Goal: Information Seeking & Learning: Learn about a topic

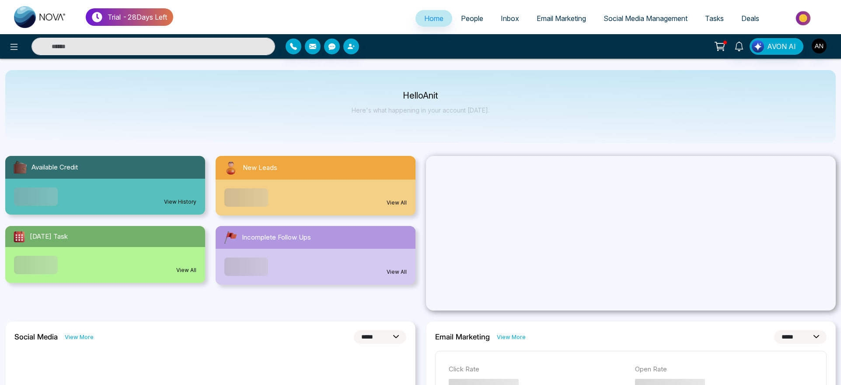
select select "*"
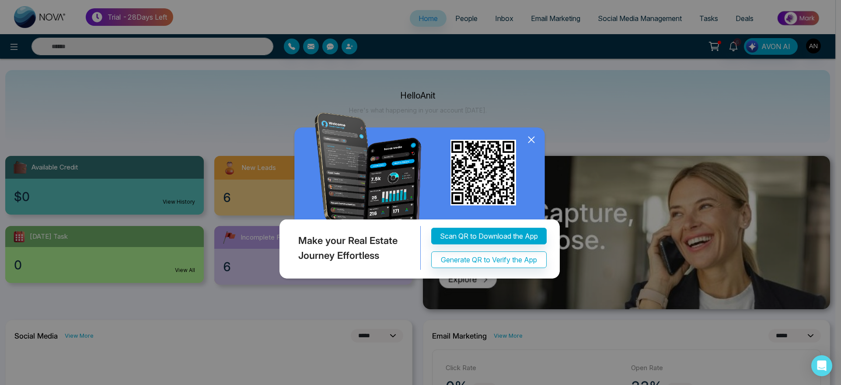
click at [532, 138] on icon at bounding box center [532, 140] width 6 height 6
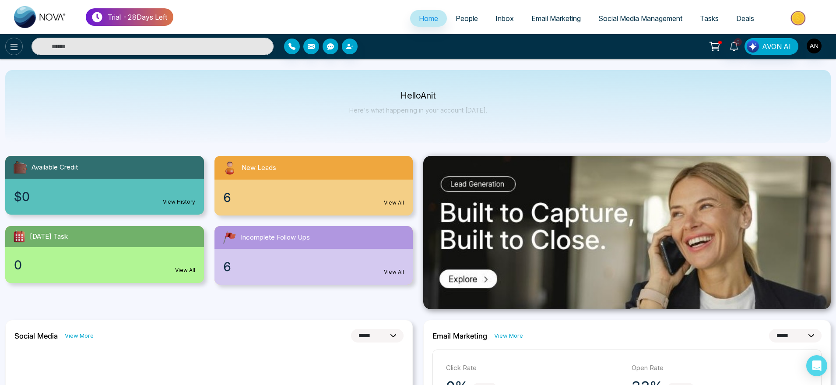
click at [18, 44] on icon at bounding box center [14, 47] width 11 height 11
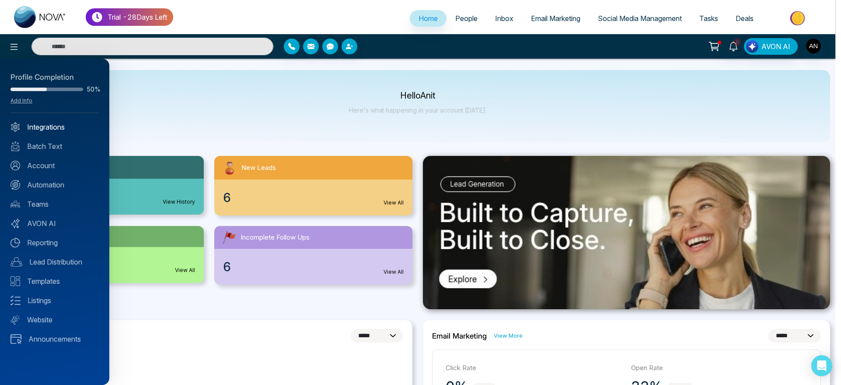
click at [65, 126] on link "Integrations" at bounding box center [55, 127] width 88 height 11
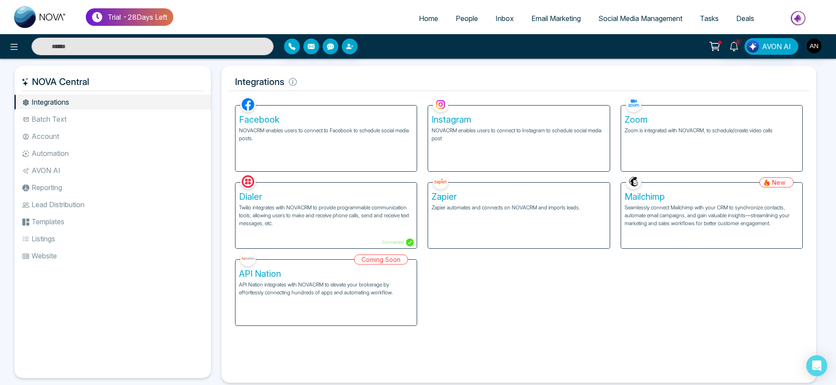
click at [113, 126] on li "Batch Text" at bounding box center [112, 119] width 196 height 15
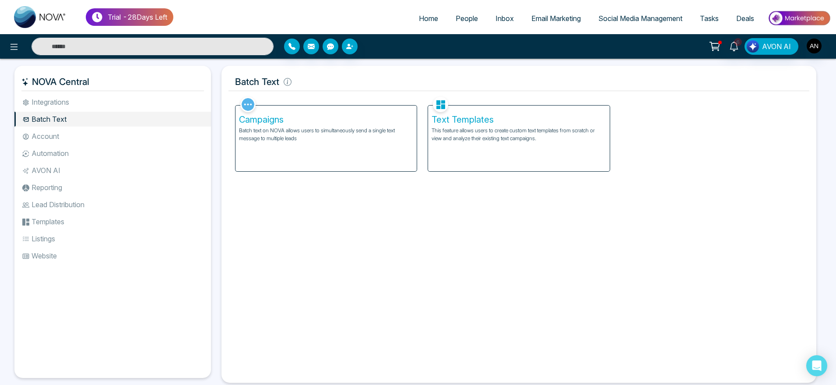
click at [120, 102] on li "Integrations" at bounding box center [112, 102] width 196 height 15
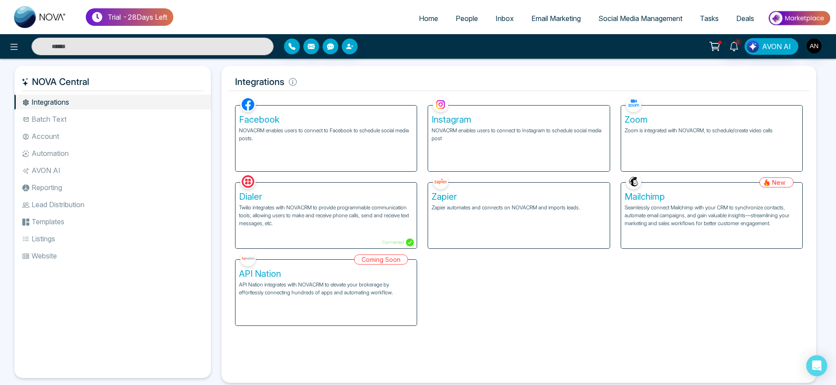
click at [58, 253] on li "Website" at bounding box center [112, 255] width 196 height 15
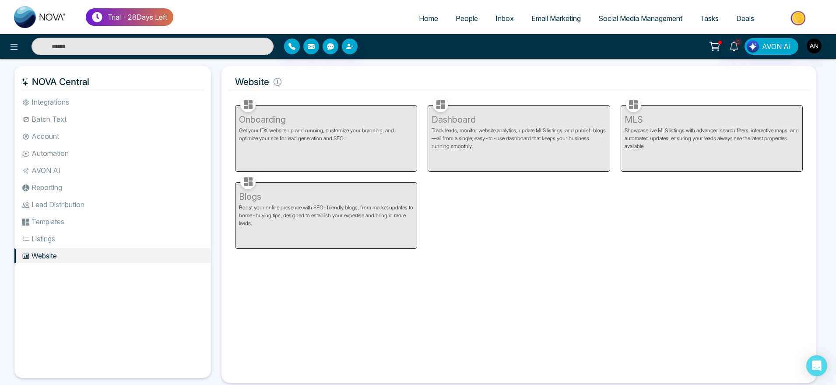
click at [417, 23] on link "Home" at bounding box center [428, 18] width 37 height 17
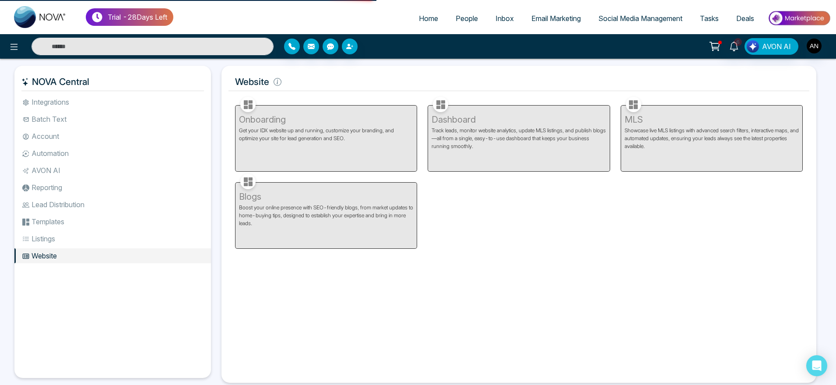
select select "*"
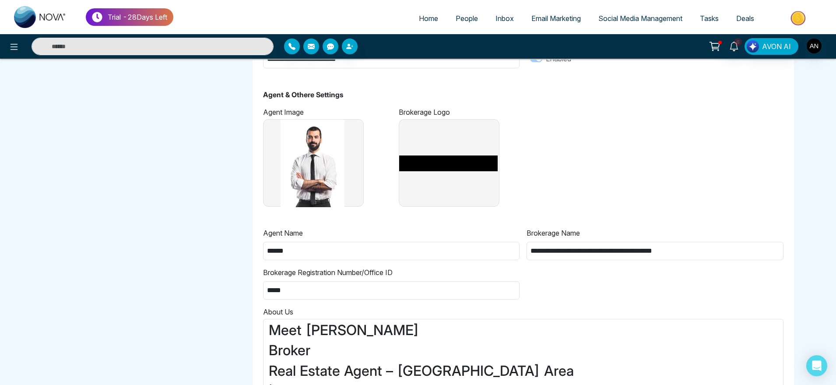
scroll to position [737, 0]
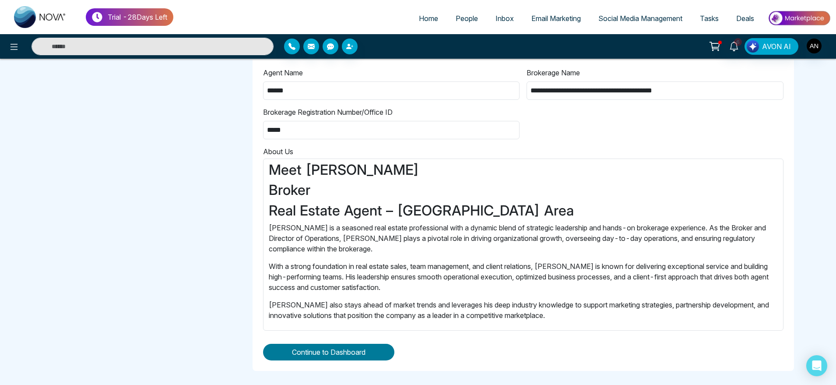
click at [365, 355] on span "Continue to Dashboard" at bounding box center [329, 352] width 74 height 11
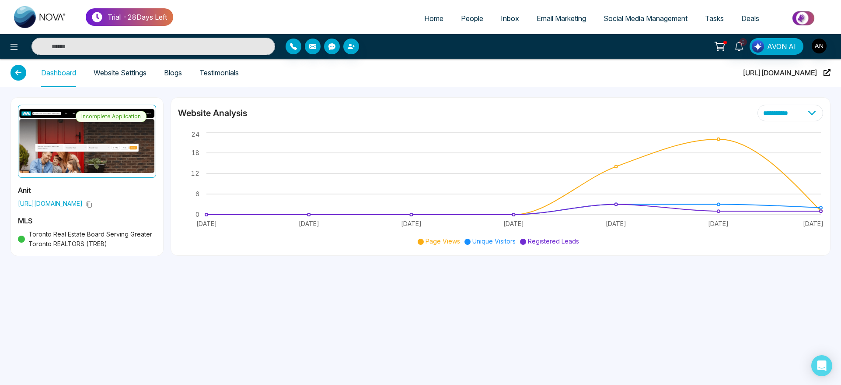
click at [147, 77] on link "Website Settings" at bounding box center [120, 72] width 53 height 7
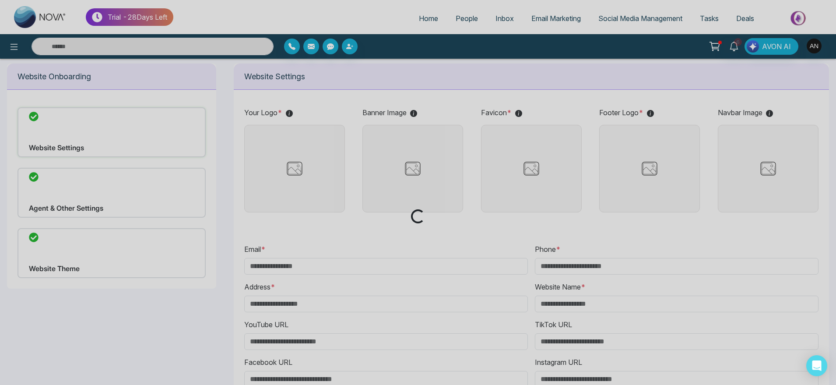
scroll to position [31, 0]
type input "**********"
type input "******"
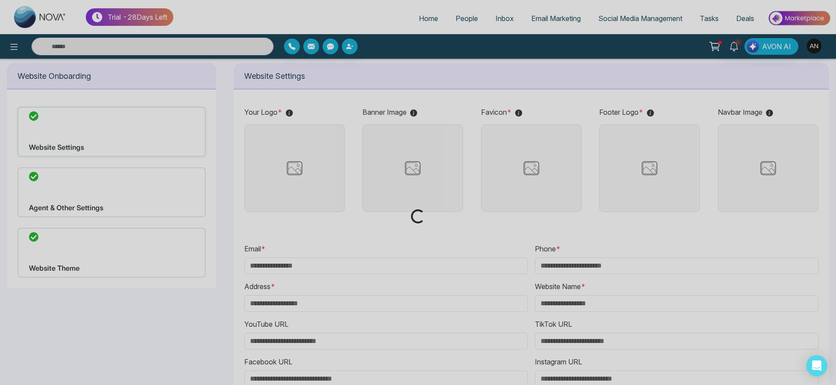
type input "**********"
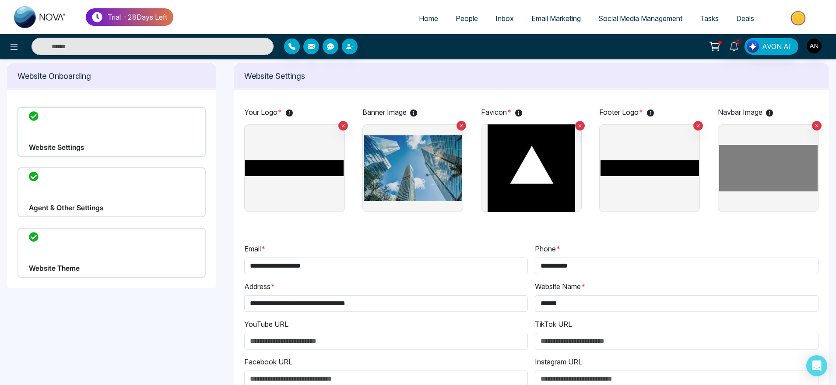
click at [81, 263] on div "Website Theme" at bounding box center [112, 253] width 188 height 50
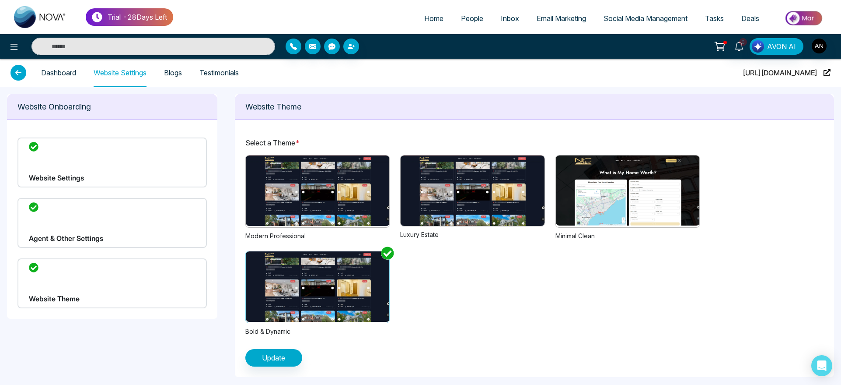
click at [60, 74] on link "Dashboard" at bounding box center [58, 72] width 35 height 7
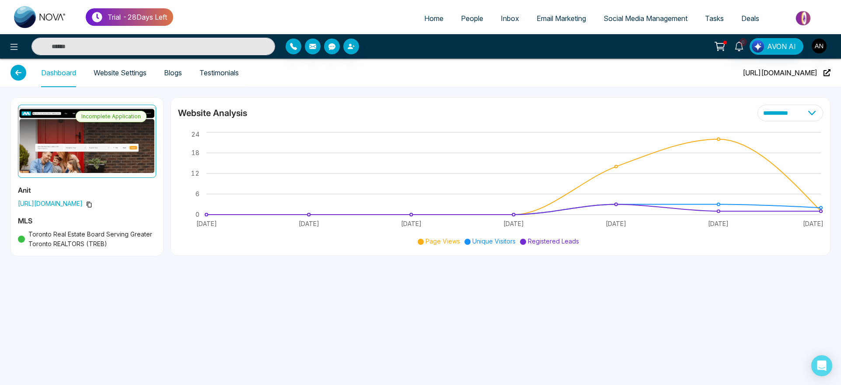
drag, startPoint x: 17, startPoint y: 202, endPoint x: 137, endPoint y: 208, distance: 120.5
click at [137, 208] on div "Incomplete Application Anit [URL][DOMAIN_NAME] MLS Toronto Real Estate Board Se…" at bounding box center [87, 177] width 152 height 158
copy span "[URL][DOMAIN_NAME]"
click at [114, 73] on link "Website Settings" at bounding box center [120, 72] width 53 height 7
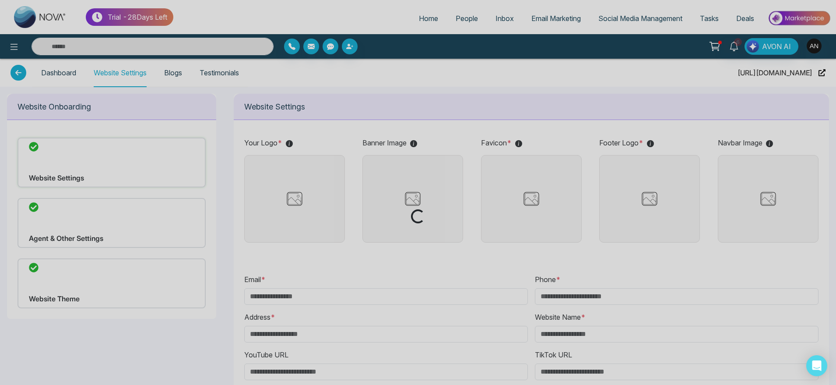
type input "**********"
type input "******"
type input "**********"
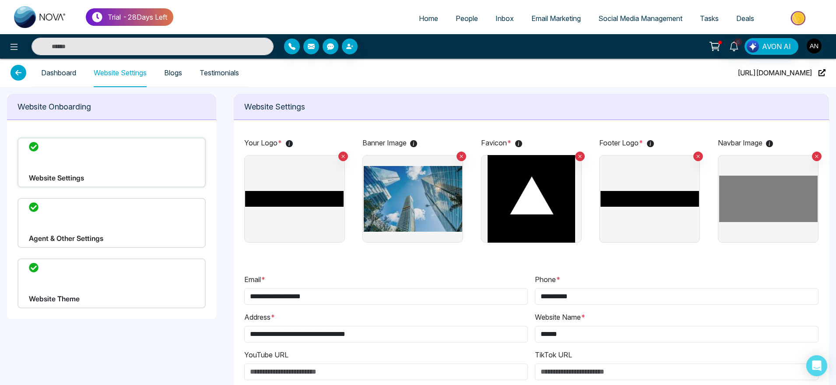
click at [463, 16] on span "People" at bounding box center [467, 18] width 22 height 9
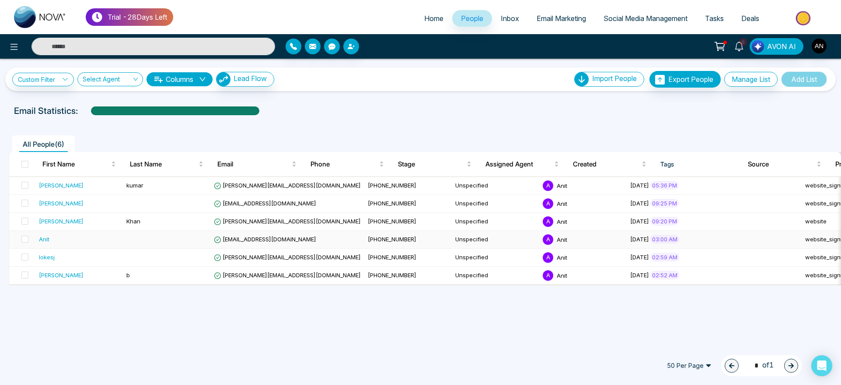
click at [181, 240] on td at bounding box center [167, 240] width 88 height 18
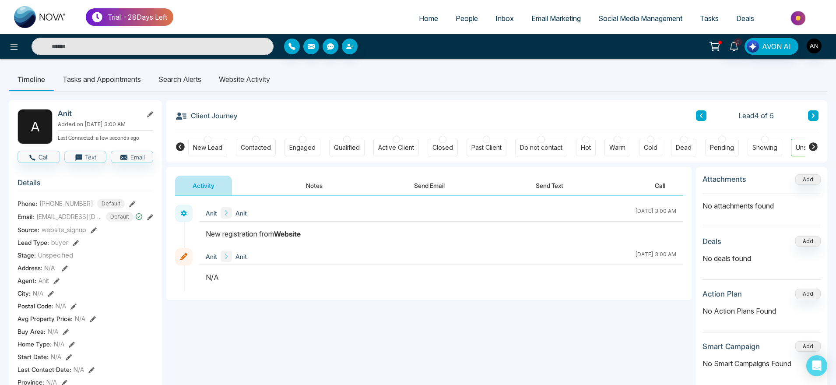
scroll to position [0, 29]
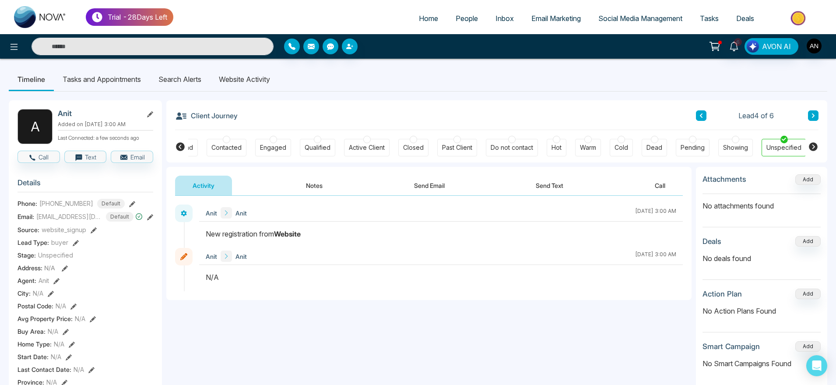
click at [252, 78] on li "Website Activity" at bounding box center [244, 79] width 69 height 24
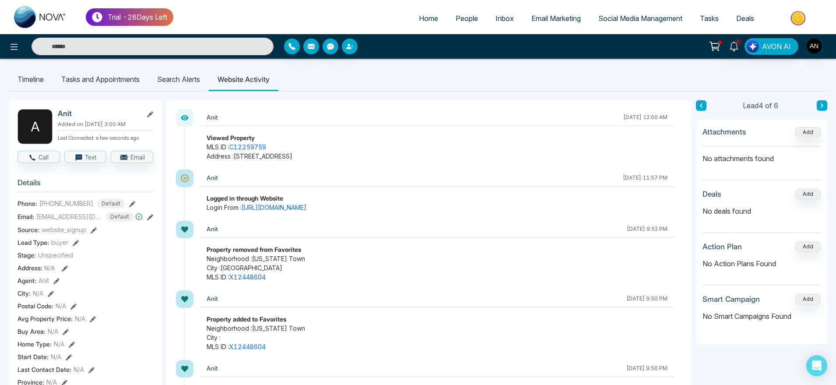
drag, startPoint x: 202, startPoint y: 137, endPoint x: 389, endPoint y: 170, distance: 189.4
click at [389, 170] on div "Anit [DATE] 11:57 PM" at bounding box center [437, 177] width 474 height 17
click at [251, 147] on link "C12259759" at bounding box center [247, 146] width 37 height 7
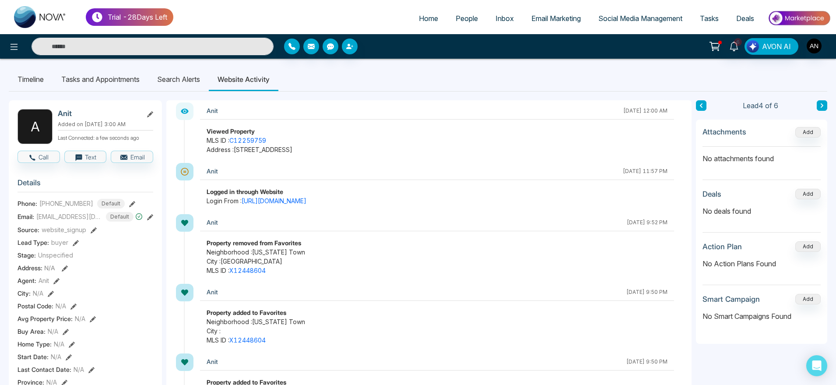
scroll to position [5, 0]
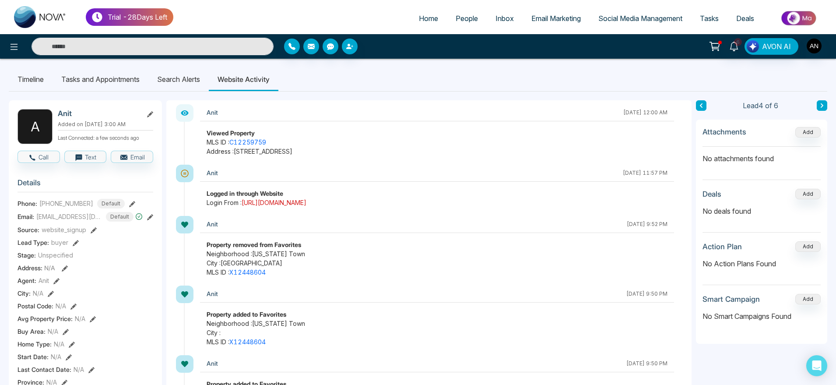
click at [306, 202] on link "[URL][DOMAIN_NAME]" at bounding box center [274, 202] width 65 height 7
click at [203, 91] on li "Search Alerts" at bounding box center [178, 79] width 60 height 24
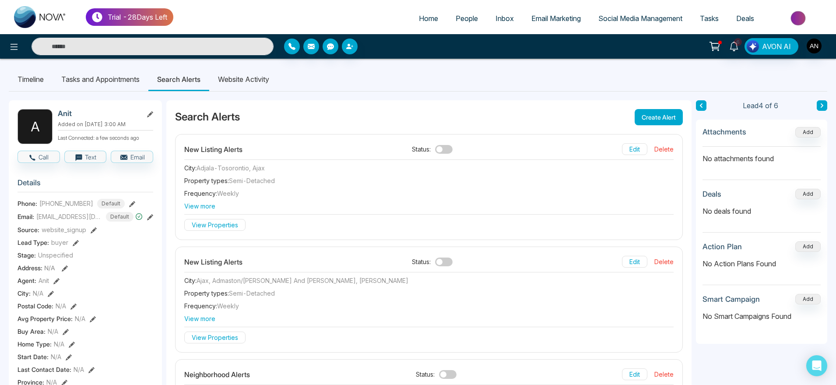
click at [662, 145] on button "Delete" at bounding box center [663, 149] width 19 height 12
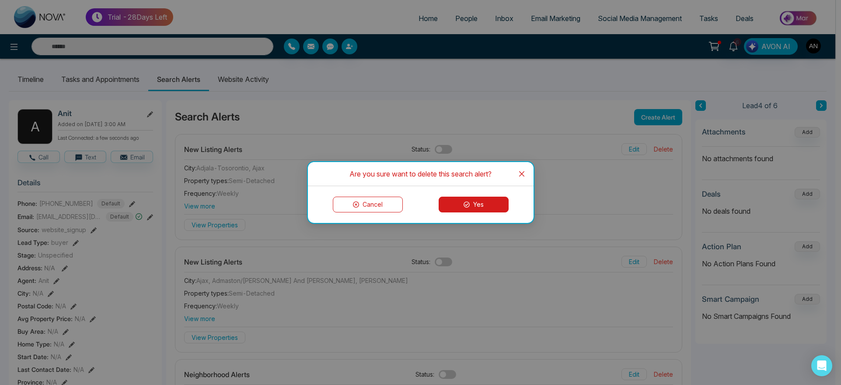
click at [360, 204] on button "Cancel" at bounding box center [368, 204] width 70 height 16
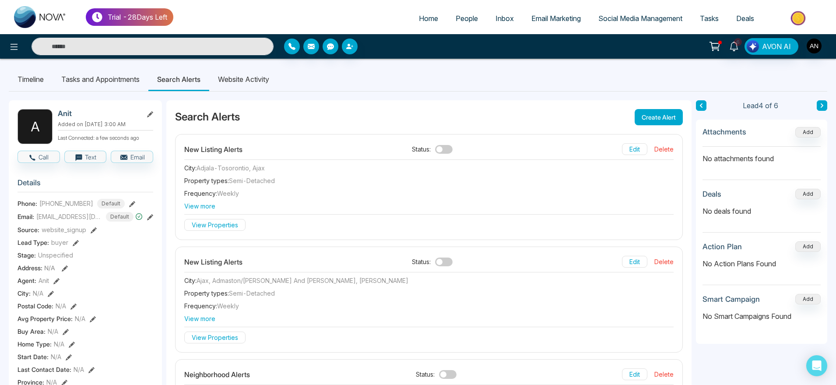
click at [256, 80] on li "Website Activity" at bounding box center [243, 79] width 69 height 24
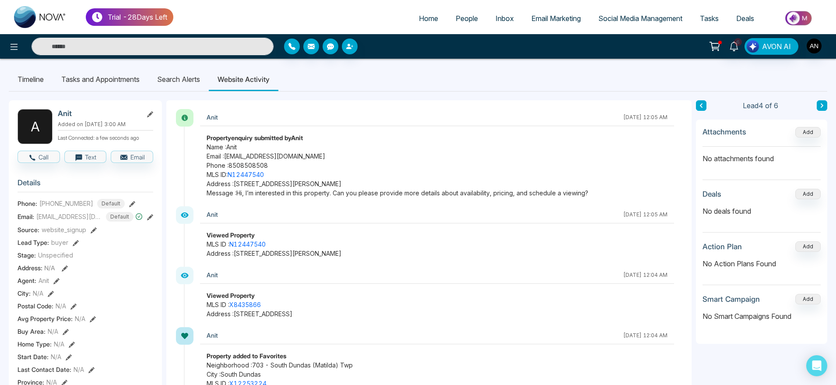
click at [257, 168] on span "Phone : [PHONE_NUMBER]" at bounding box center [437, 165] width 461 height 9
click at [260, 175] on link "N12447540" at bounding box center [246, 174] width 36 height 7
click at [200, 79] on li "Search Alerts" at bounding box center [178, 79] width 60 height 24
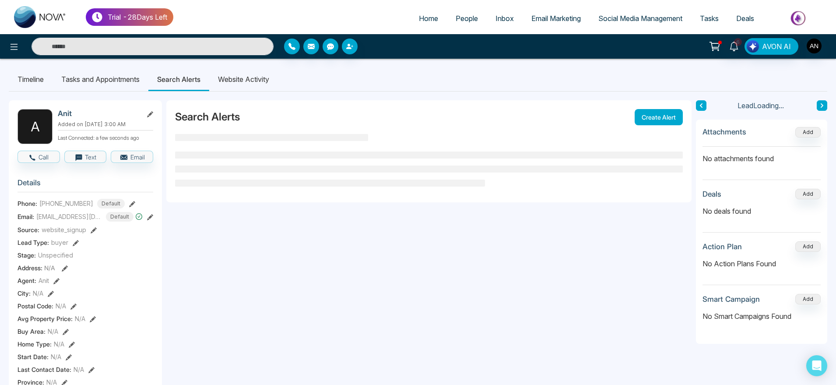
click at [258, 81] on li "Website Activity" at bounding box center [243, 79] width 69 height 24
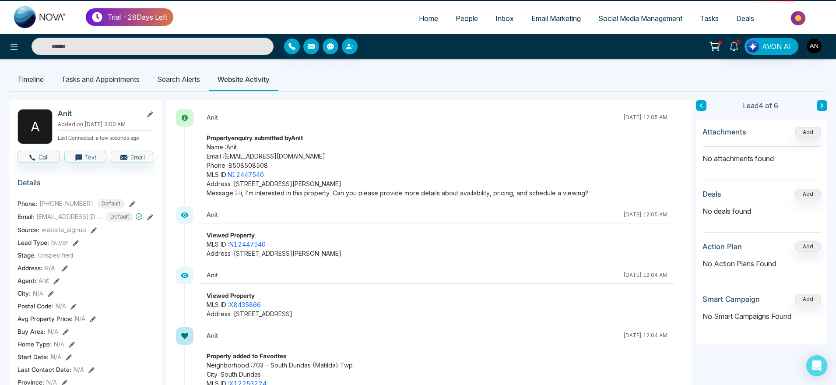
click at [258, 81] on li "Website Activity" at bounding box center [244, 79] width 70 height 24
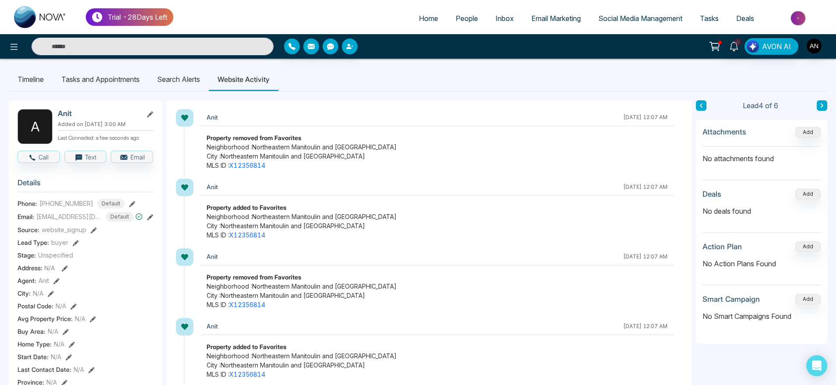
click at [181, 82] on li "Search Alerts" at bounding box center [178, 79] width 60 height 24
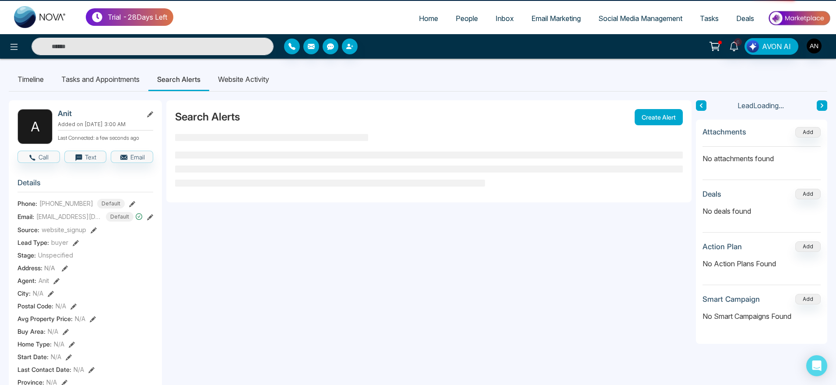
click at [252, 78] on li "Website Activity" at bounding box center [243, 79] width 69 height 24
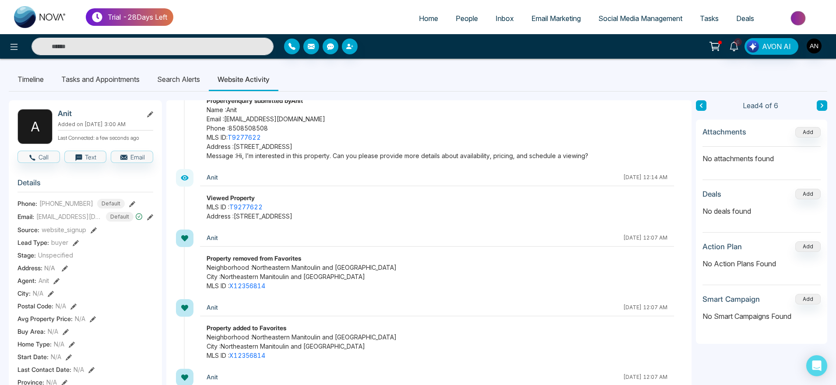
scroll to position [38, 0]
drag, startPoint x: 207, startPoint y: 186, endPoint x: 346, endPoint y: 210, distance: 141.2
click at [346, 210] on div "Anit [DATE] 12:14 AM Viewed Property MLS ID : T9277622 Address : [STREET_ADDRES…" at bounding box center [437, 194] width 474 height 52
click at [365, 215] on p "Address : [STREET_ADDRESS]" at bounding box center [437, 215] width 461 height 9
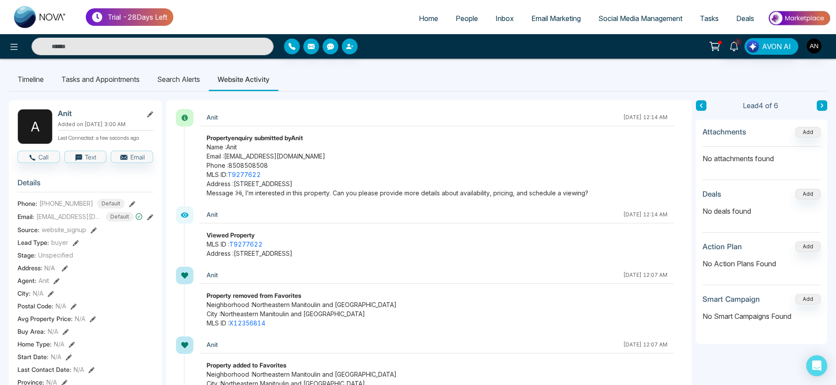
click at [182, 84] on li "Search Alerts" at bounding box center [178, 79] width 60 height 24
click at [262, 77] on li "Website Activity" at bounding box center [244, 79] width 70 height 24
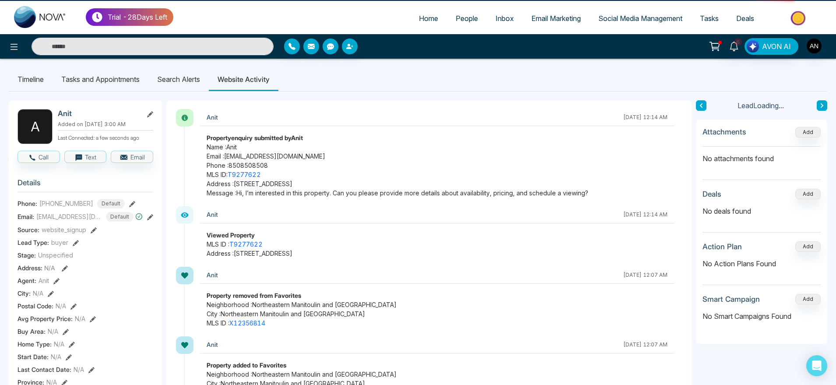
click at [262, 77] on li "Website Activity" at bounding box center [244, 79] width 70 height 24
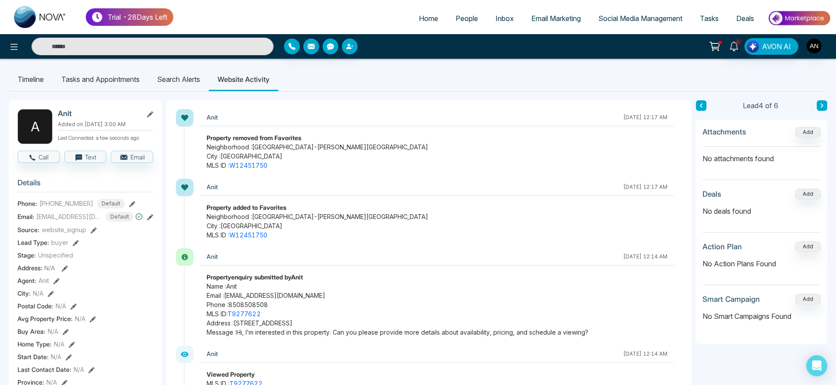
click at [180, 77] on li "Search Alerts" at bounding box center [178, 79] width 60 height 24
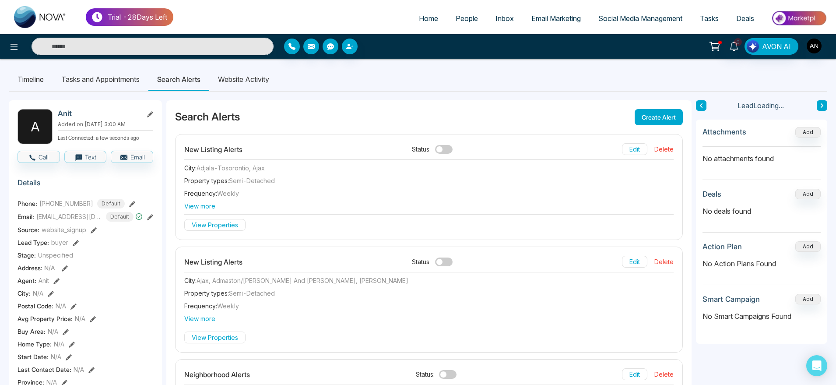
click at [243, 77] on li "Website Activity" at bounding box center [243, 79] width 69 height 24
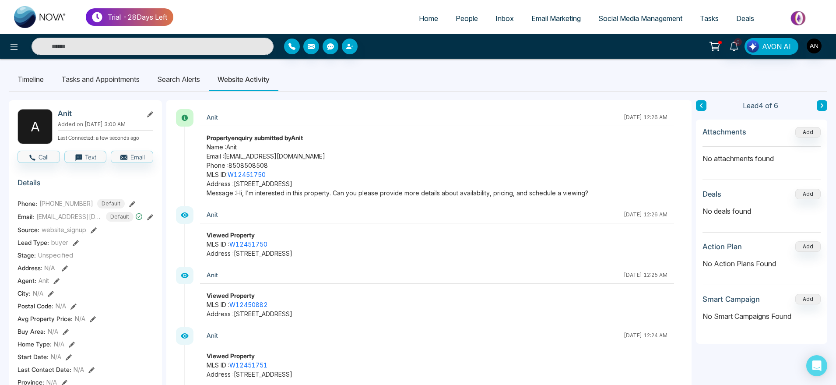
click at [185, 76] on li "Search Alerts" at bounding box center [178, 79] width 60 height 24
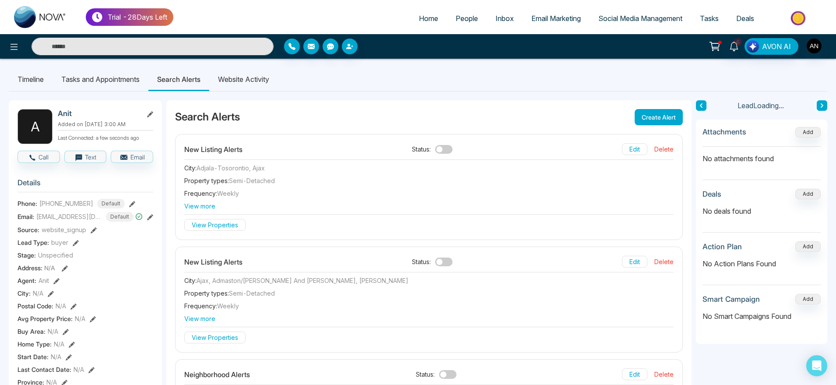
click at [236, 80] on li "Website Activity" at bounding box center [243, 79] width 69 height 24
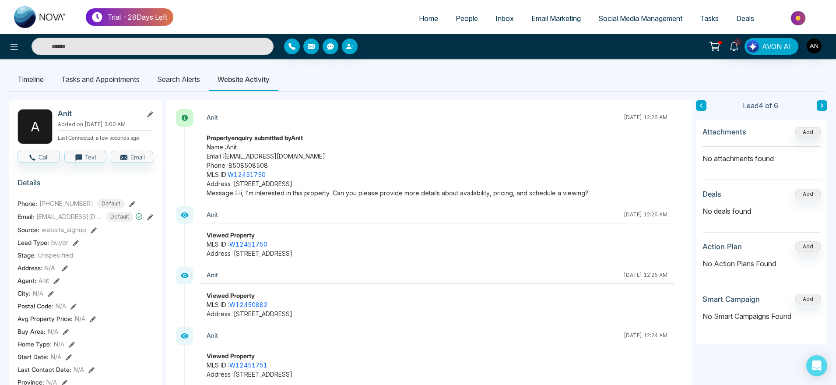
click at [195, 90] on li "Search Alerts" at bounding box center [178, 79] width 60 height 24
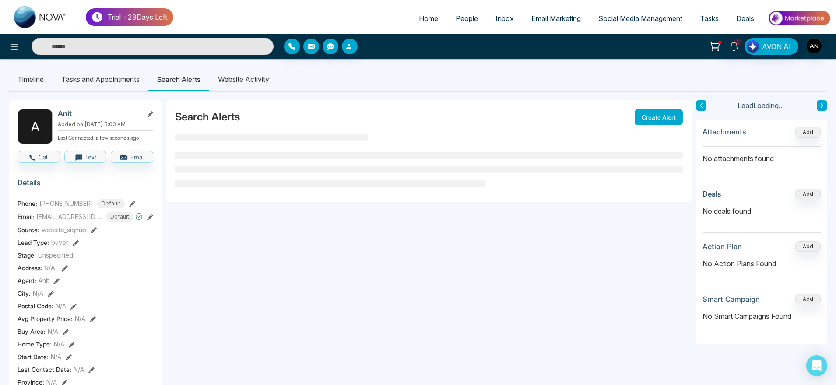
click at [245, 85] on li "Website Activity" at bounding box center [243, 79] width 69 height 24
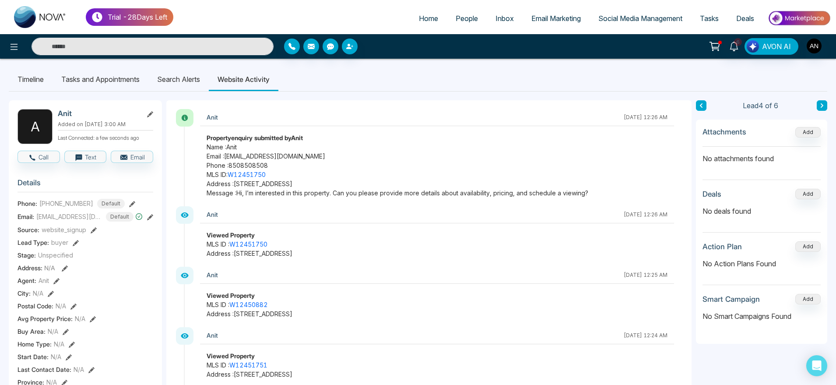
click at [197, 77] on li "Search Alerts" at bounding box center [178, 79] width 60 height 24
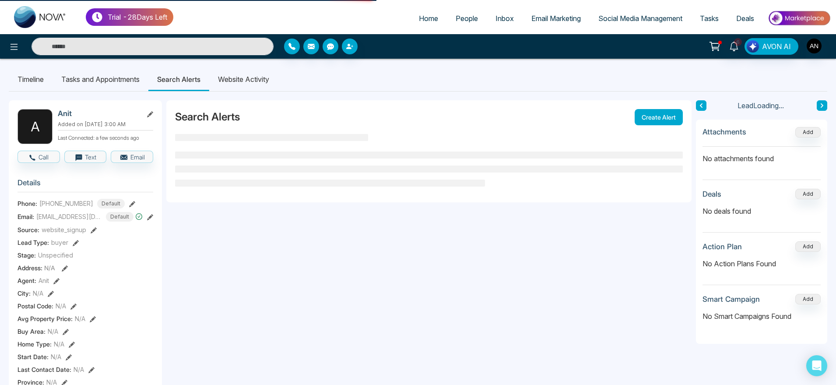
click at [238, 83] on li "Website Activity" at bounding box center [243, 79] width 69 height 24
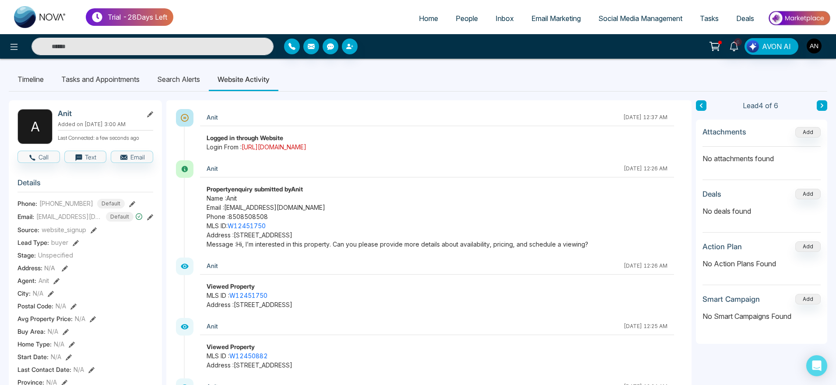
click at [306, 144] on link "[URL][DOMAIN_NAME]" at bounding box center [274, 146] width 65 height 7
click at [186, 85] on li "Search Alerts" at bounding box center [178, 79] width 60 height 24
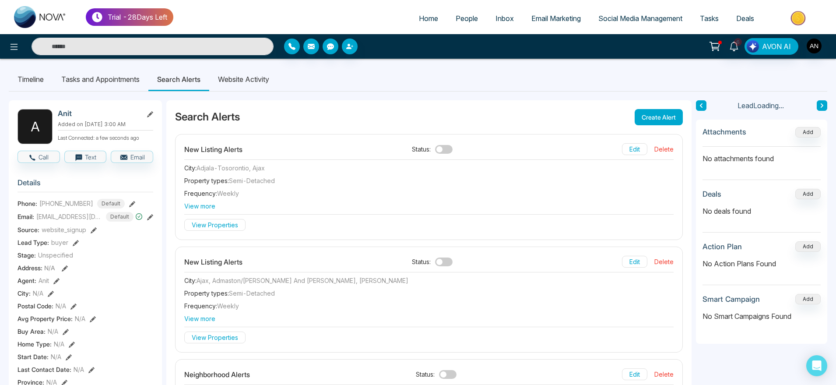
click at [250, 83] on li "Website Activity" at bounding box center [243, 79] width 69 height 24
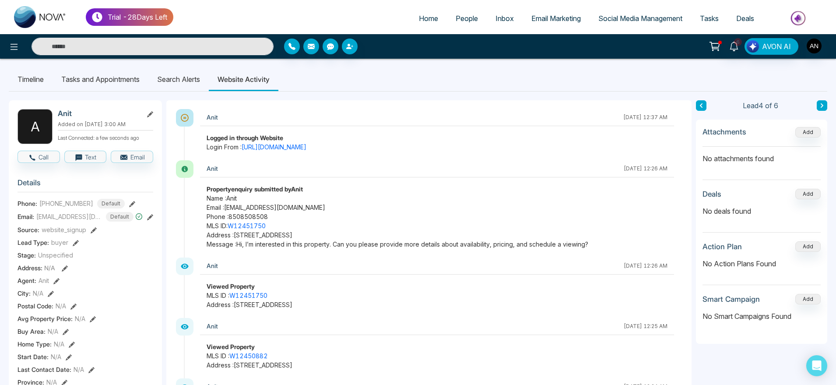
click at [194, 74] on li "Search Alerts" at bounding box center [178, 79] width 60 height 24
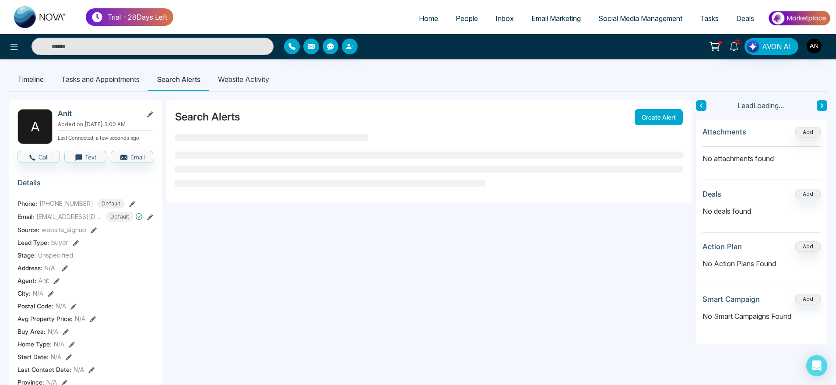
click at [251, 81] on li "Website Activity" at bounding box center [243, 79] width 69 height 24
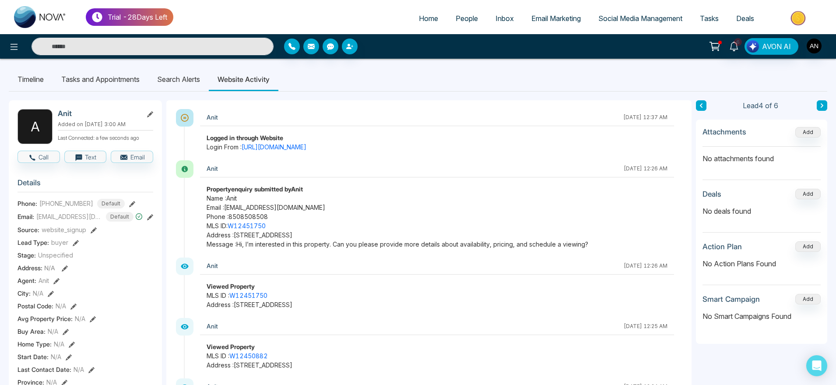
click at [188, 87] on li "Search Alerts" at bounding box center [178, 79] width 60 height 24
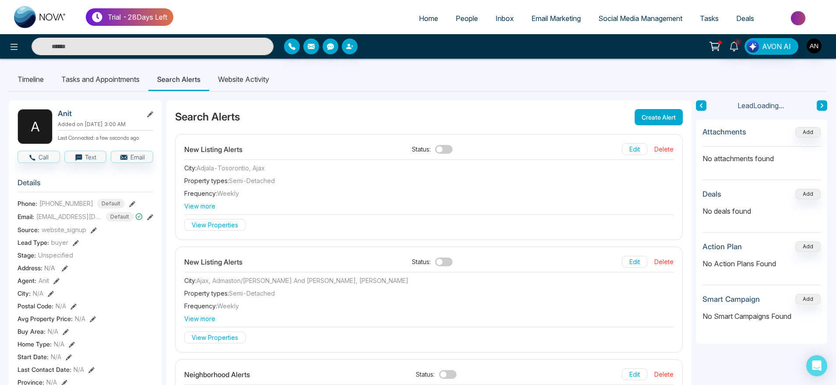
click at [260, 91] on li "Website Activity" at bounding box center [243, 79] width 69 height 24
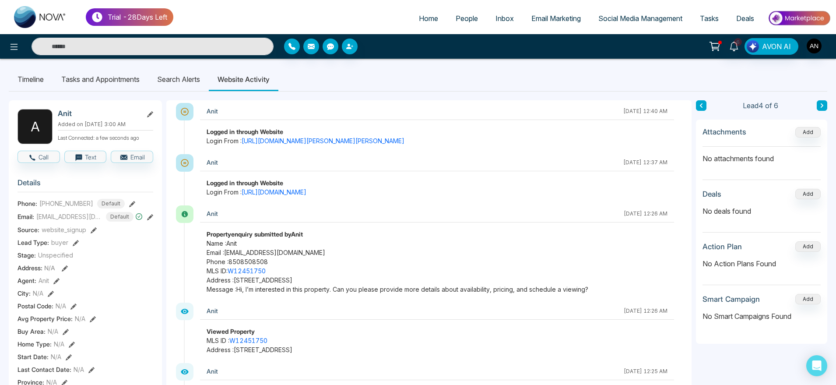
scroll to position [3, 0]
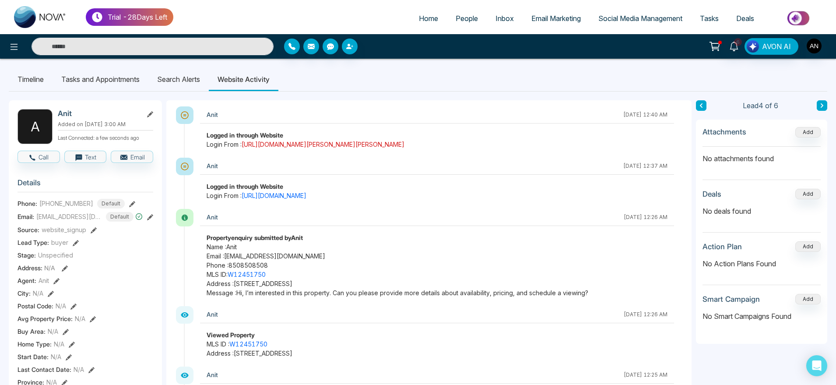
click at [329, 147] on link "[URL][DOMAIN_NAME][PERSON_NAME][PERSON_NAME]" at bounding box center [323, 143] width 163 height 7
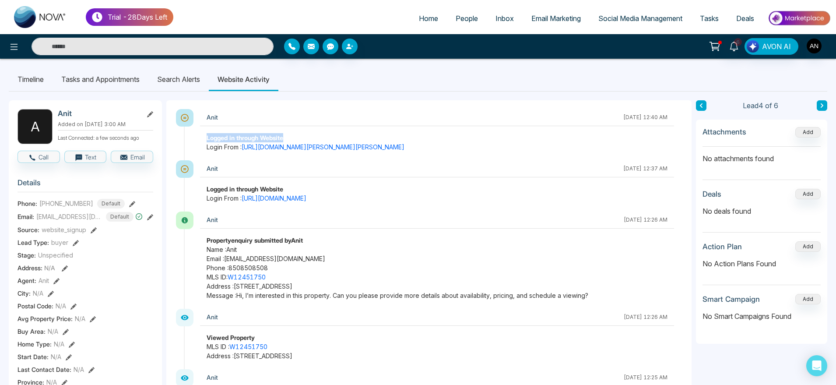
drag, startPoint x: 203, startPoint y: 135, endPoint x: 594, endPoint y: 140, distance: 390.8
click at [594, 140] on div "Logged in through Website Login From : [URL][DOMAIN_NAME][PERSON_NAME][PERSON_N…" at bounding box center [437, 142] width 474 height 18
click at [594, 140] on div "Logged in through Website" at bounding box center [437, 137] width 461 height 9
click at [186, 76] on li "Search Alerts" at bounding box center [178, 79] width 60 height 24
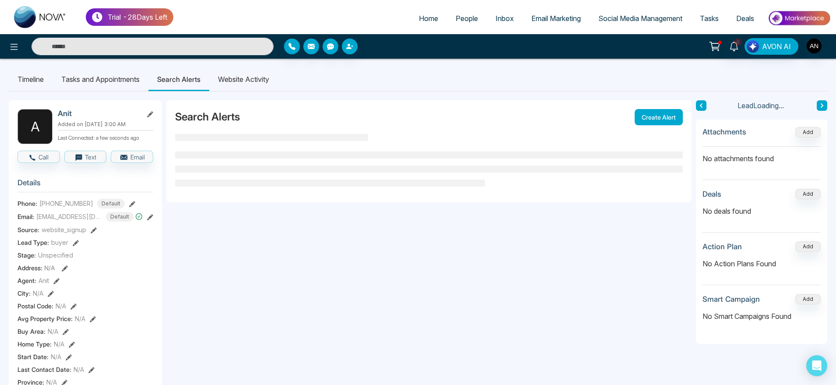
click at [246, 81] on li "Website Activity" at bounding box center [243, 79] width 69 height 24
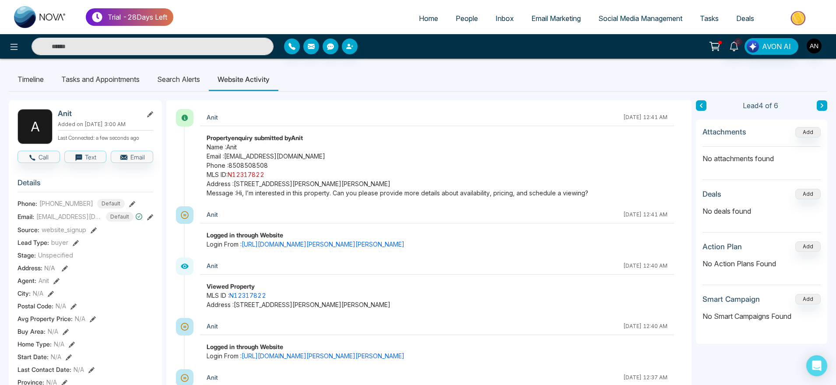
click at [254, 174] on link "N12317822" at bounding box center [246, 174] width 37 height 7
click at [193, 77] on li "Search Alerts" at bounding box center [178, 79] width 60 height 24
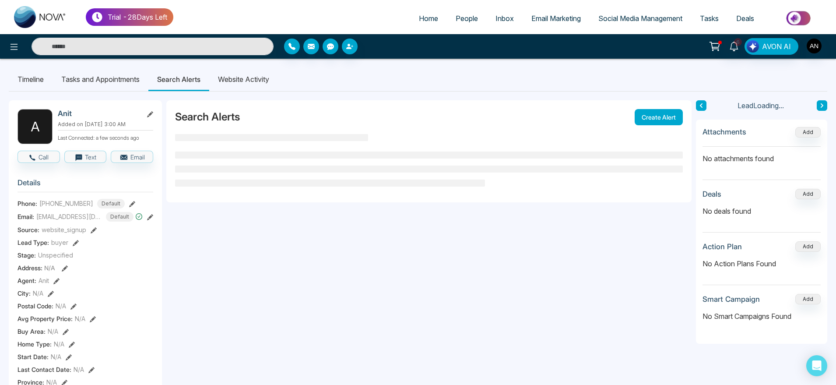
click at [253, 77] on li "Website Activity" at bounding box center [243, 79] width 69 height 24
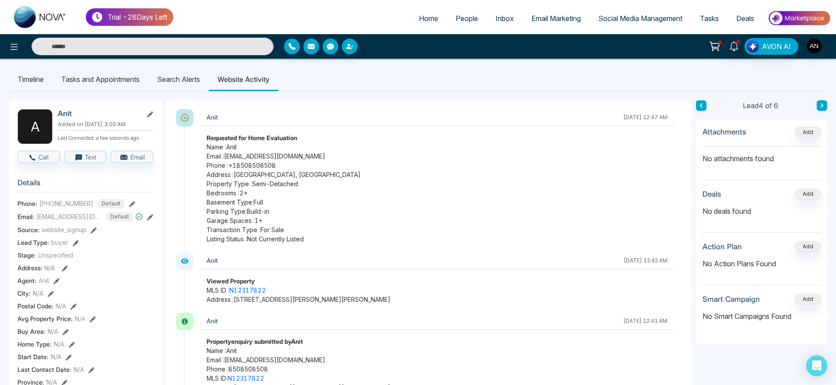
click at [177, 87] on li "Search Alerts" at bounding box center [178, 79] width 60 height 24
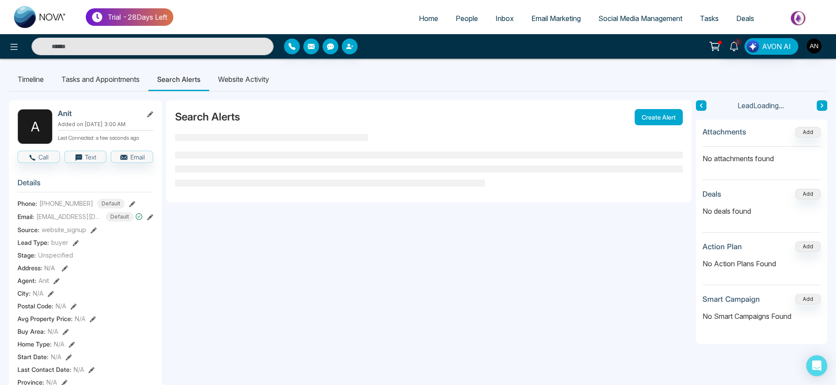
click at [249, 87] on li "Website Activity" at bounding box center [243, 79] width 69 height 24
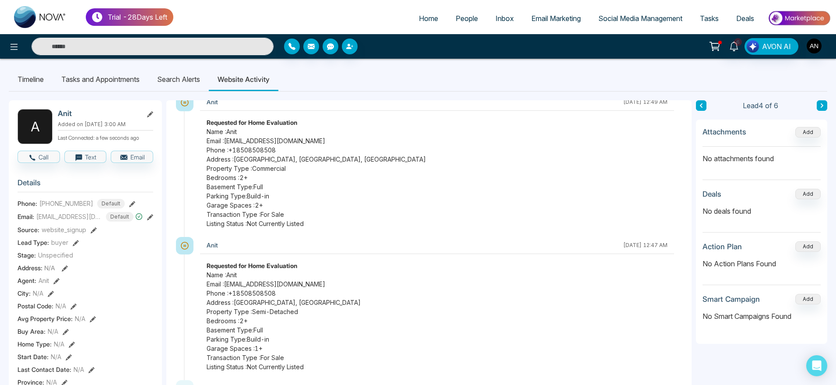
scroll to position [13, 0]
drag, startPoint x: 206, startPoint y: 199, endPoint x: 221, endPoint y: 199, distance: 14.9
click at [221, 199] on div "Requested for Home Evaluation Name : Anit Email : [EMAIL_ADDRESS][DOMAIN_NAME] …" at bounding box center [437, 175] width 474 height 110
click at [260, 189] on span "Basement Type: Full" at bounding box center [437, 188] width 461 height 9
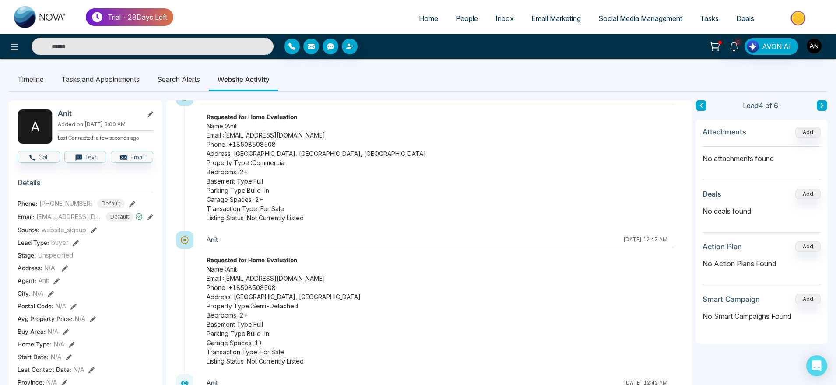
scroll to position [21, 0]
click at [166, 84] on li "Search Alerts" at bounding box center [178, 79] width 60 height 24
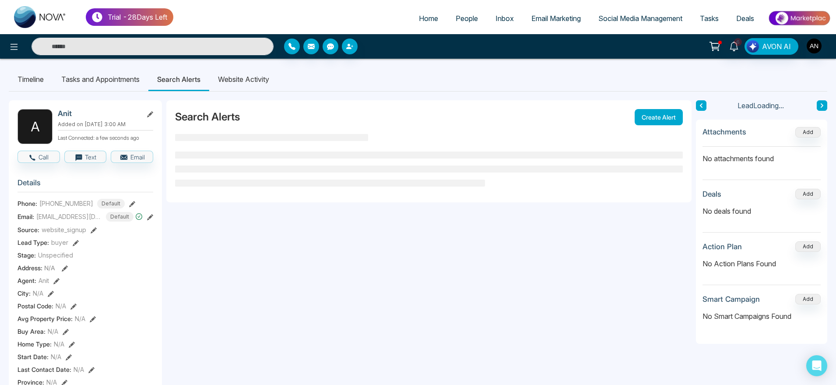
click at [232, 81] on li "Website Activity" at bounding box center [243, 79] width 69 height 24
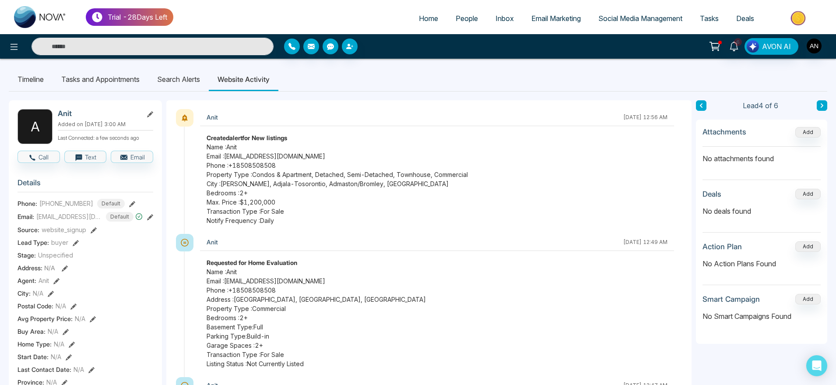
click at [191, 77] on li "Search Alerts" at bounding box center [178, 79] width 60 height 24
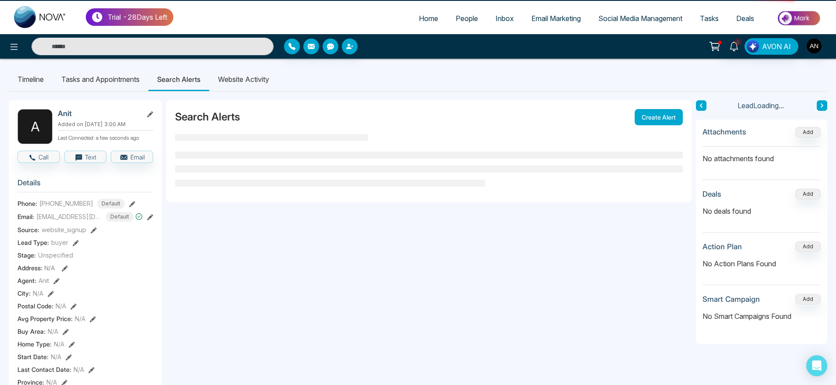
click at [245, 85] on li "Website Activity" at bounding box center [243, 79] width 69 height 24
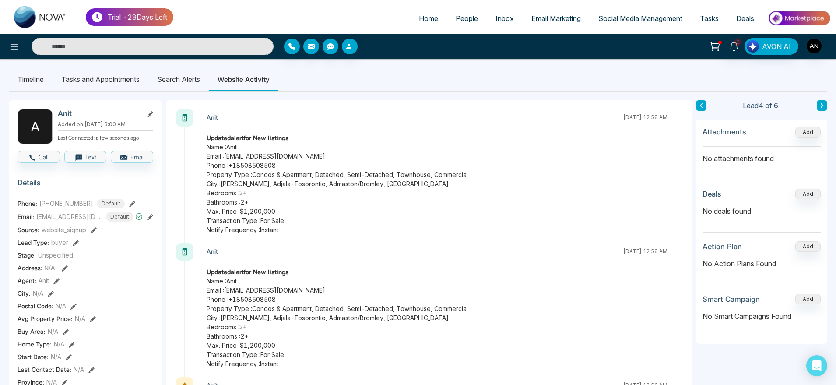
click at [179, 88] on li "Search Alerts" at bounding box center [178, 79] width 60 height 24
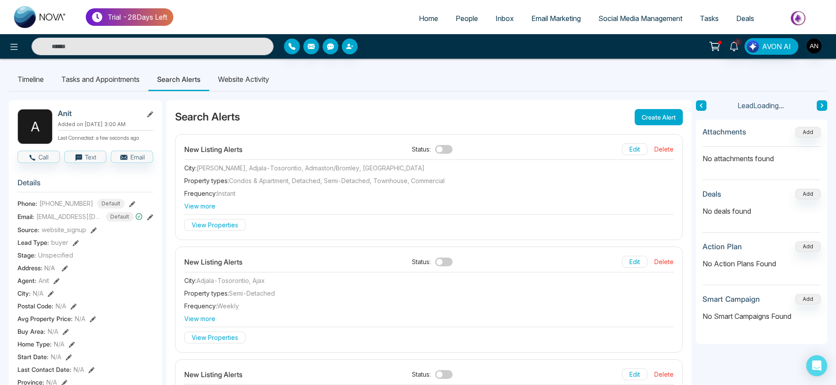
click at [239, 85] on li "Website Activity" at bounding box center [243, 79] width 69 height 24
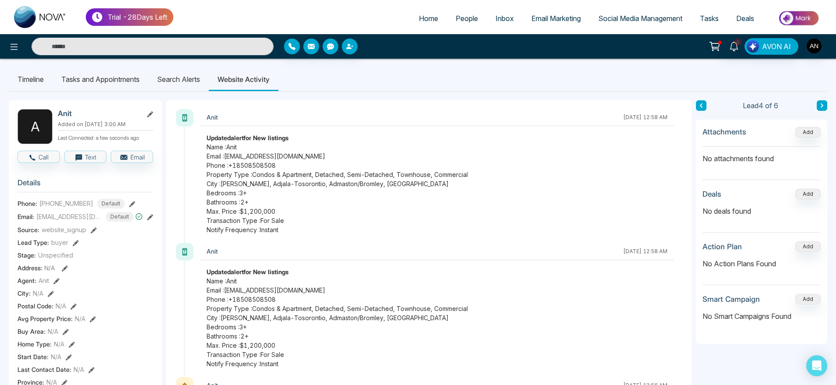
scroll to position [0, 0]
click at [189, 82] on li "Search Alerts" at bounding box center [178, 79] width 60 height 24
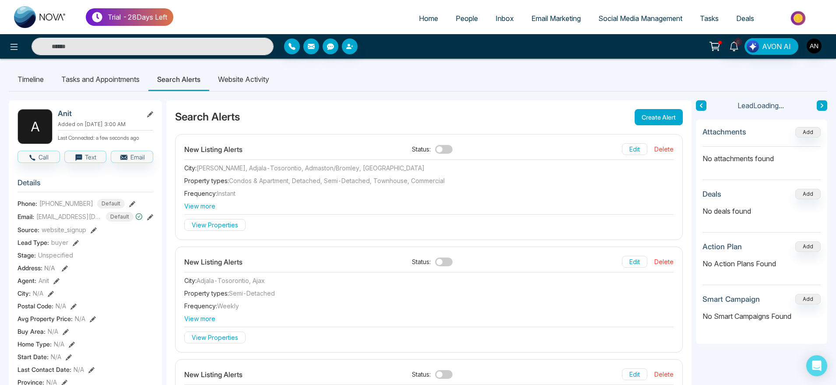
click at [248, 87] on li "Website Activity" at bounding box center [243, 79] width 69 height 24
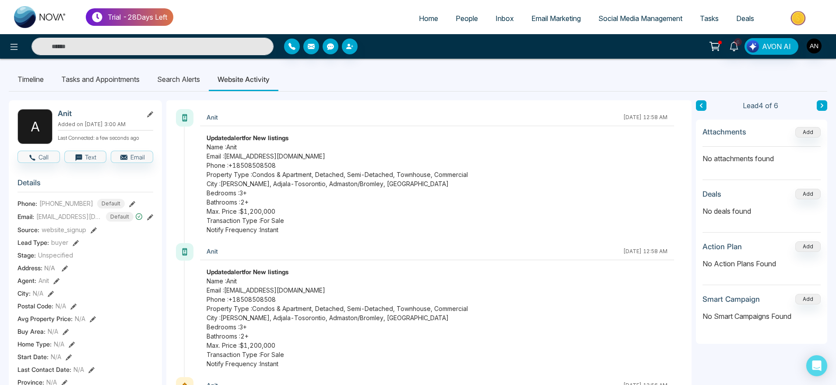
click at [177, 71] on li "Search Alerts" at bounding box center [178, 79] width 60 height 24
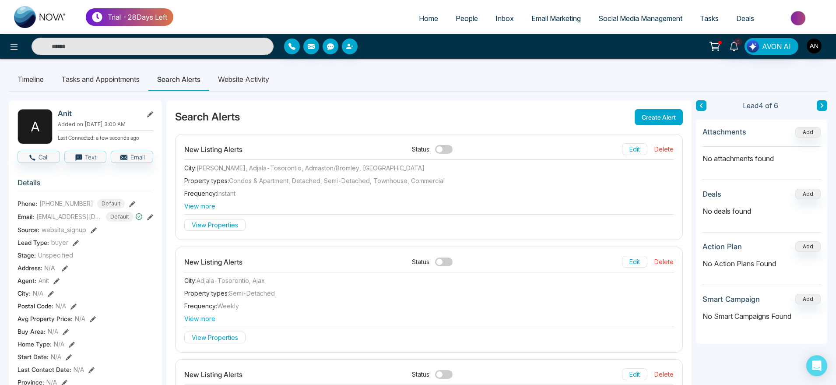
click at [207, 203] on span "View more" at bounding box center [428, 205] width 489 height 9
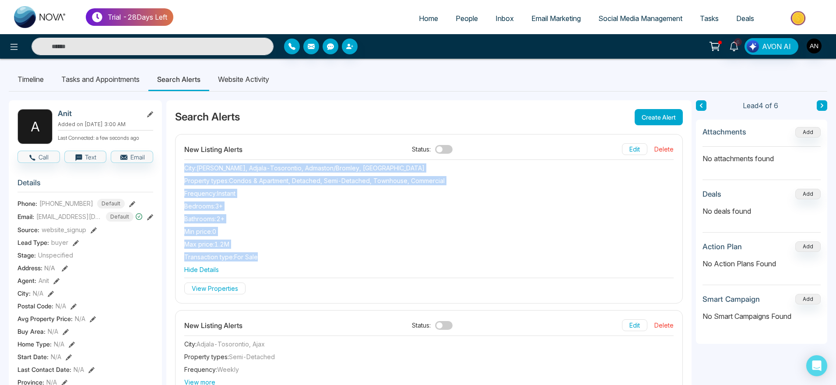
drag, startPoint x: 267, startPoint y: 261, endPoint x: 186, endPoint y: 168, distance: 122.5
click at [186, 168] on div "New Listing Alerts Status: Edit Delete City : Adelaide Metcalfe, Adjala-Tosoron…" at bounding box center [428, 218] width 507 height 168
click at [186, 168] on span "City :" at bounding box center [190, 167] width 12 height 7
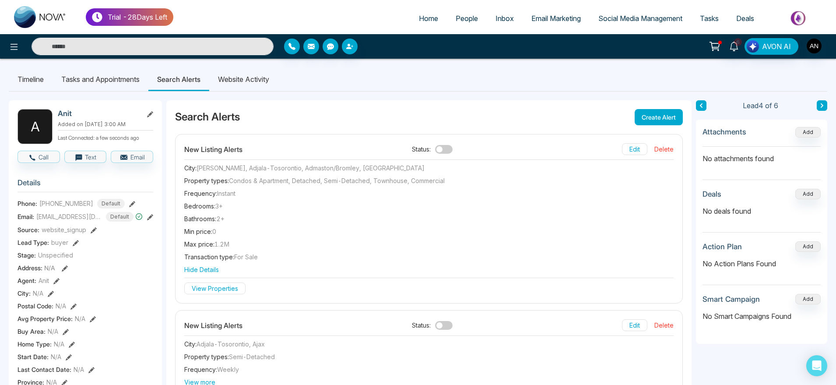
scroll to position [1, 0]
click at [248, 80] on li "Website Activity" at bounding box center [243, 78] width 69 height 24
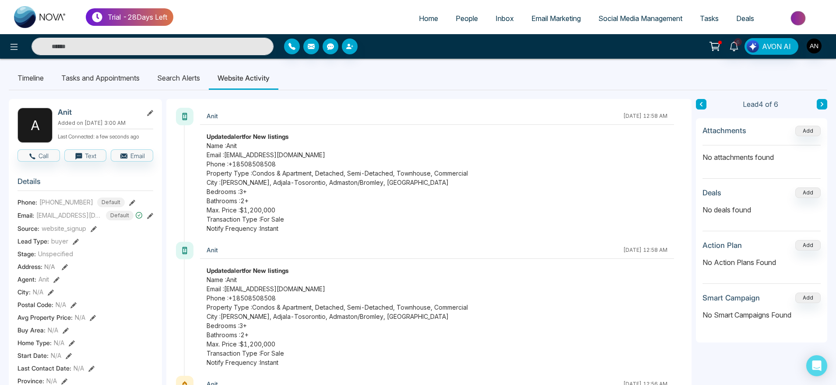
click at [197, 81] on li "Search Alerts" at bounding box center [178, 78] width 60 height 24
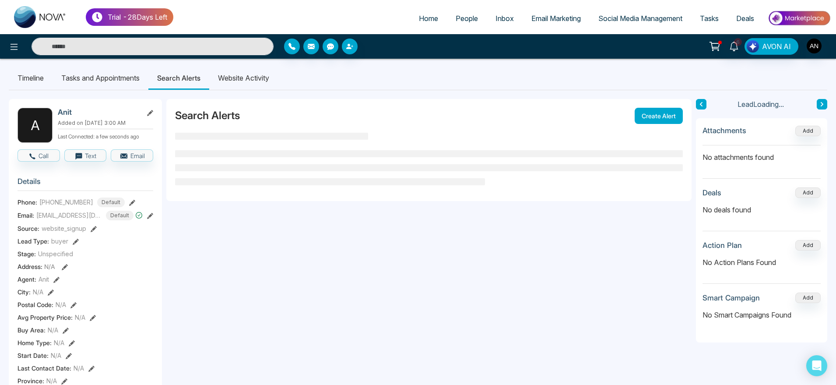
click at [249, 81] on li "Website Activity" at bounding box center [243, 78] width 69 height 24
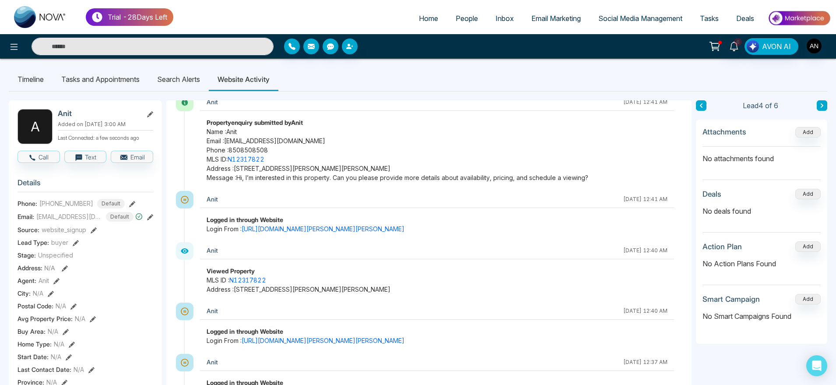
scroll to position [755, 0]
drag, startPoint x: 202, startPoint y: 212, endPoint x: 313, endPoint y: 212, distance: 111.1
click at [313, 212] on div "Anit October 9 2025 | 12:41 AM Logged in through Website Login From : https://p…" at bounding box center [437, 211] width 474 height 42
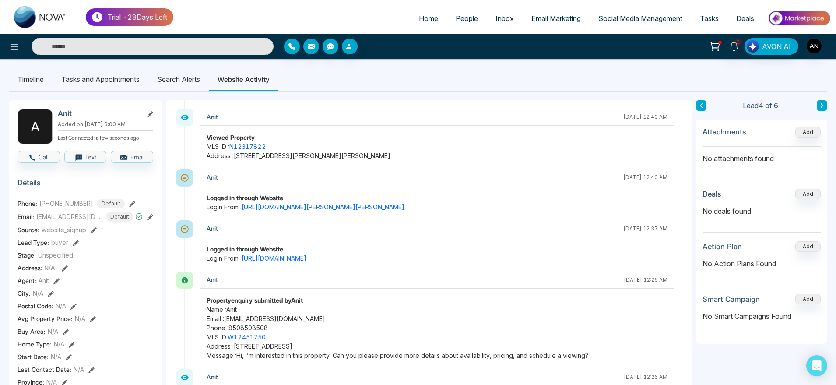
scroll to position [890, 0]
drag, startPoint x: 200, startPoint y: 240, endPoint x: 395, endPoint y: 260, distance: 196.7
click at [395, 260] on div "Anit October 9 2025 | 12:37 AM Logged in through Website Login From : https://p…" at bounding box center [433, 243] width 499 height 51
drag, startPoint x: 200, startPoint y: 194, endPoint x: 597, endPoint y: 205, distance: 397.0
click at [597, 205] on div "Logged in through Website Login From : [URL][DOMAIN_NAME][PERSON_NAME][PERSON_N…" at bounding box center [437, 200] width 474 height 18
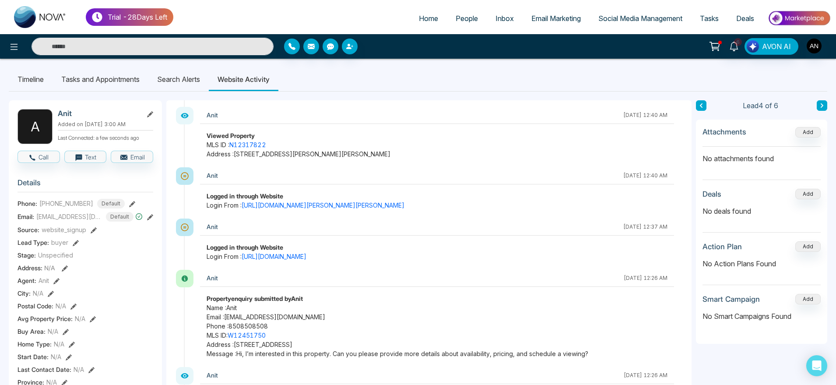
click at [597, 205] on span "Login From : https://properties-demo-2.novacrm.ca/property-detail/20962-dalton-…" at bounding box center [437, 204] width 461 height 9
drag, startPoint x: 206, startPoint y: 194, endPoint x: 584, endPoint y: 209, distance: 378.8
click at [584, 209] on div "Logged in through Website Login From : [URL][DOMAIN_NAME][PERSON_NAME][PERSON_N…" at bounding box center [437, 200] width 474 height 18
click at [584, 209] on span "Login From : https://properties-demo-2.novacrm.ca/property-detail/20962-dalton-…" at bounding box center [437, 204] width 461 height 9
click at [519, 261] on div "Anit October 9 2025 | 12:37 AM Logged in through Website Login From : https://p…" at bounding box center [433, 243] width 499 height 51
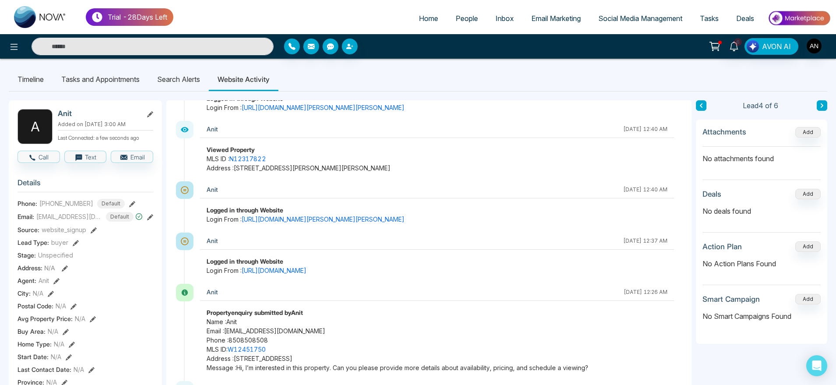
scroll to position [866, 0]
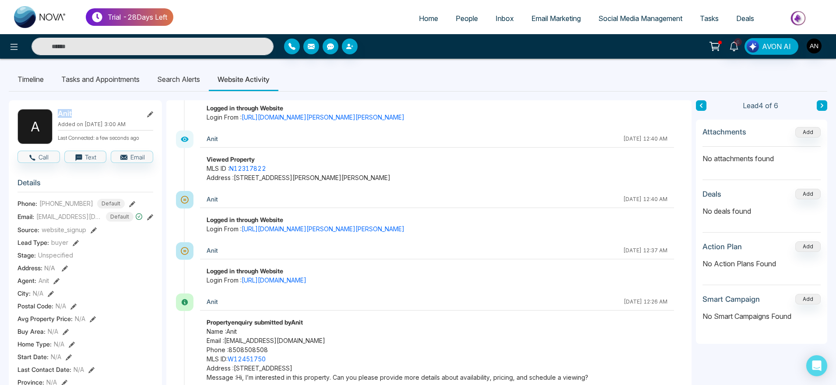
drag, startPoint x: 59, startPoint y: 111, endPoint x: 78, endPoint y: 111, distance: 18.8
click at [78, 111] on h2 "Anit" at bounding box center [98, 113] width 81 height 9
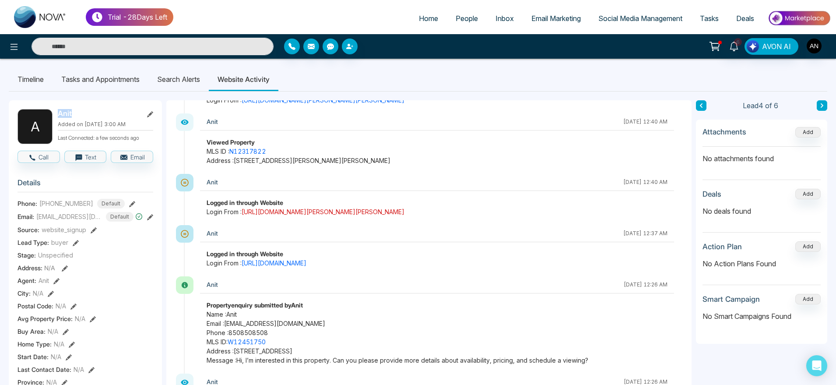
scroll to position [888, 0]
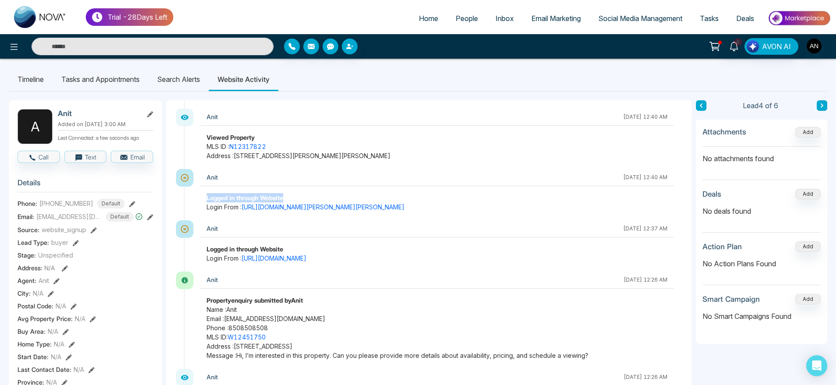
drag, startPoint x: 200, startPoint y: 193, endPoint x: 319, endPoint y: 194, distance: 118.2
click at [319, 194] on div "Logged in through Website Login From : [URL][DOMAIN_NAME][PERSON_NAME][PERSON_N…" at bounding box center [437, 202] width 474 height 18
click at [319, 194] on div "Logged in through Website" at bounding box center [437, 197] width 461 height 9
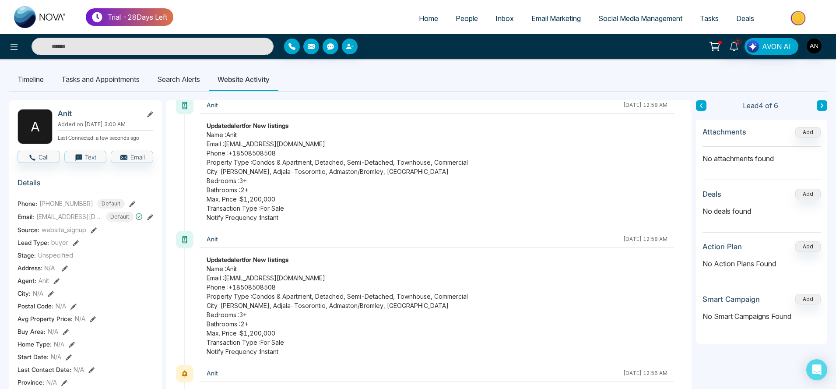
scroll to position [0, 0]
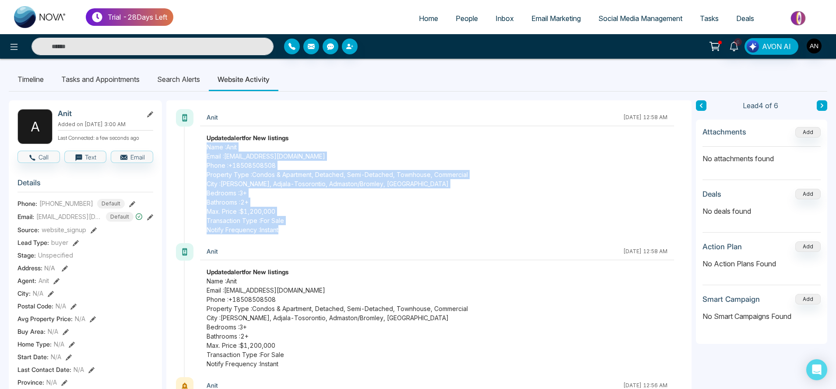
drag, startPoint x: 287, startPoint y: 228, endPoint x: 196, endPoint y: 144, distance: 123.6
click at [196, 144] on div "Anit October 9 2025 | 12:58 AM Updated alert for New listings Name : Anit Email…" at bounding box center [433, 176] width 499 height 134
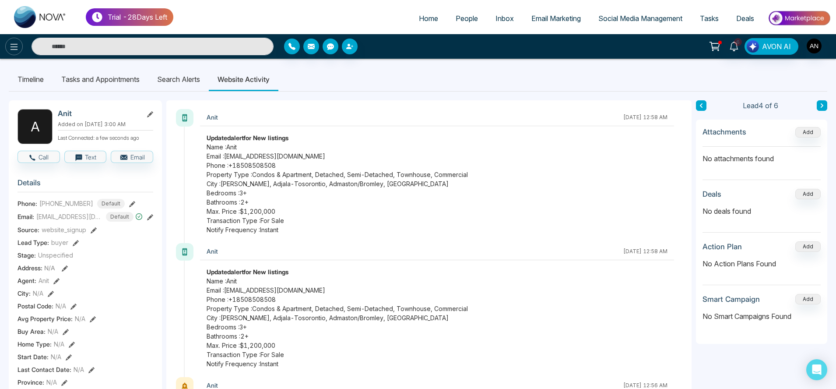
click at [10, 43] on icon at bounding box center [14, 47] width 11 height 11
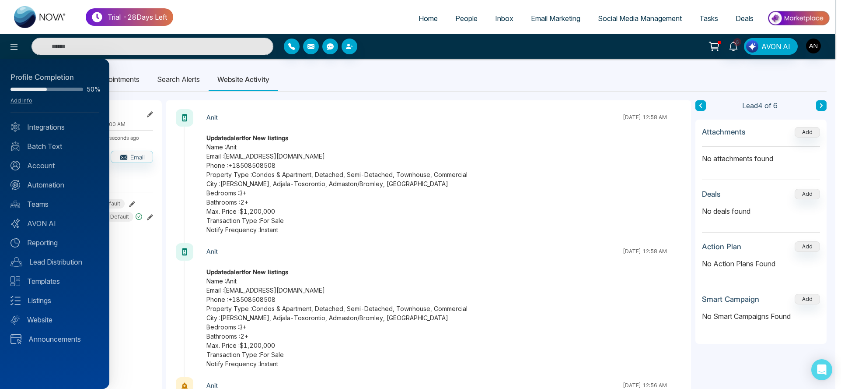
click at [186, 80] on div at bounding box center [420, 194] width 841 height 389
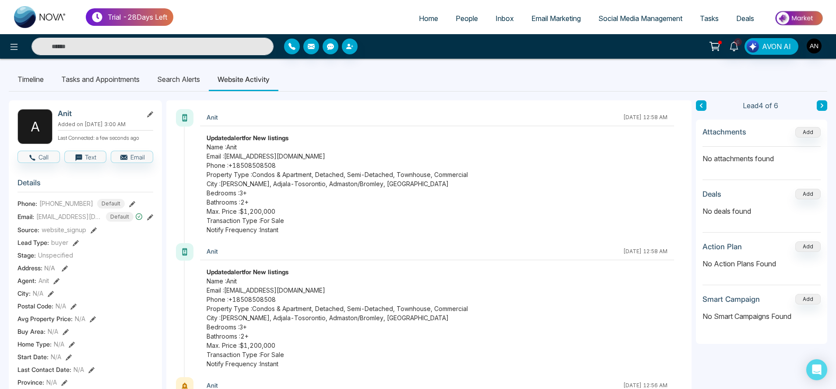
click at [186, 80] on li "Search Alerts" at bounding box center [178, 79] width 60 height 24
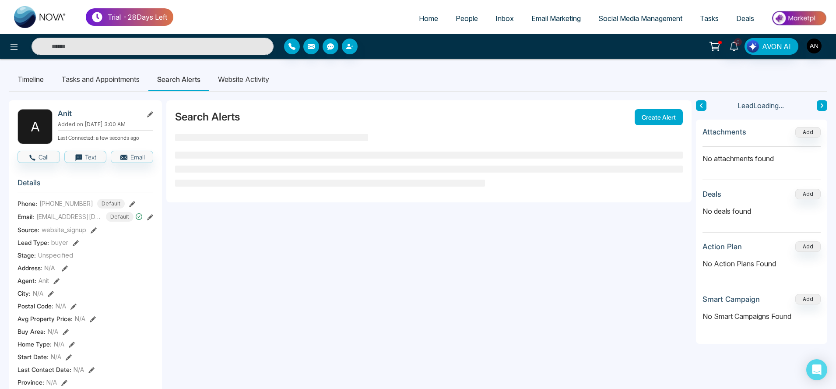
click at [226, 83] on li "Website Activity" at bounding box center [243, 79] width 69 height 24
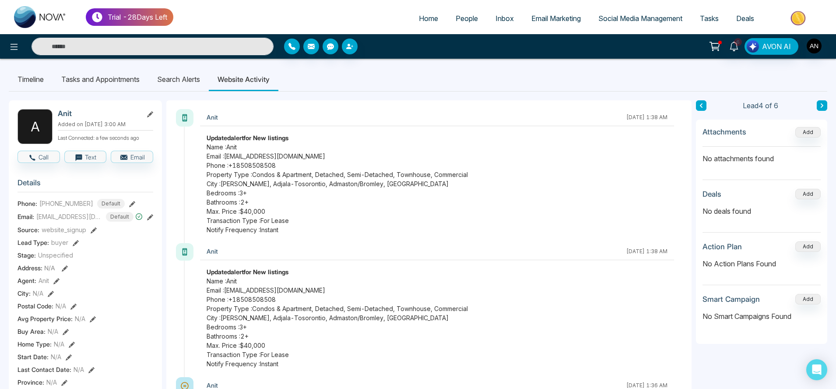
click at [211, 138] on strong "Updated alert for New listings" at bounding box center [248, 137] width 82 height 7
click at [279, 143] on span "Name : Anit" at bounding box center [437, 146] width 461 height 9
click at [185, 81] on li "Search Alerts" at bounding box center [178, 79] width 60 height 24
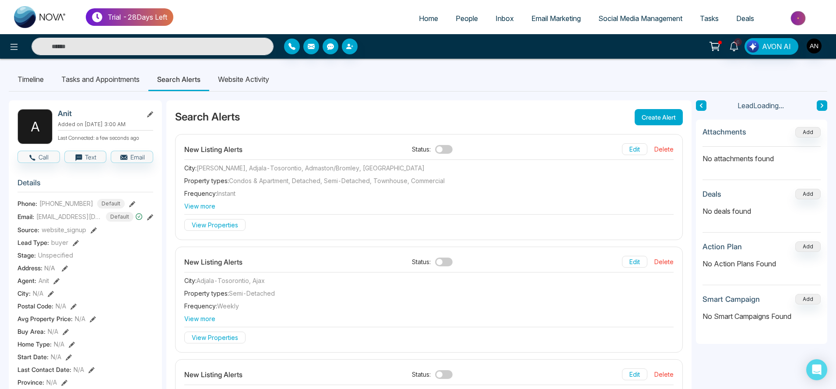
click at [256, 81] on li "Website Activity" at bounding box center [243, 79] width 69 height 24
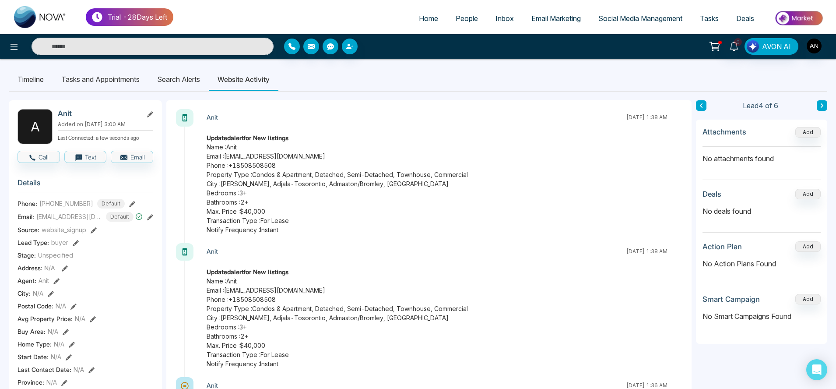
click at [172, 71] on li "Search Alerts" at bounding box center [178, 79] width 60 height 24
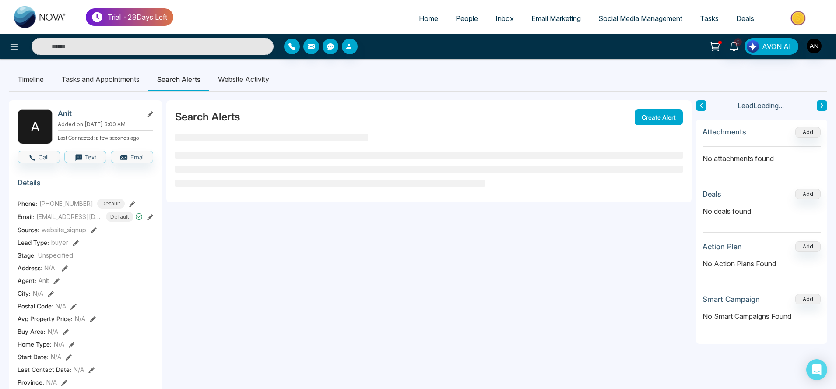
click at [238, 80] on li "Website Activity" at bounding box center [243, 79] width 69 height 24
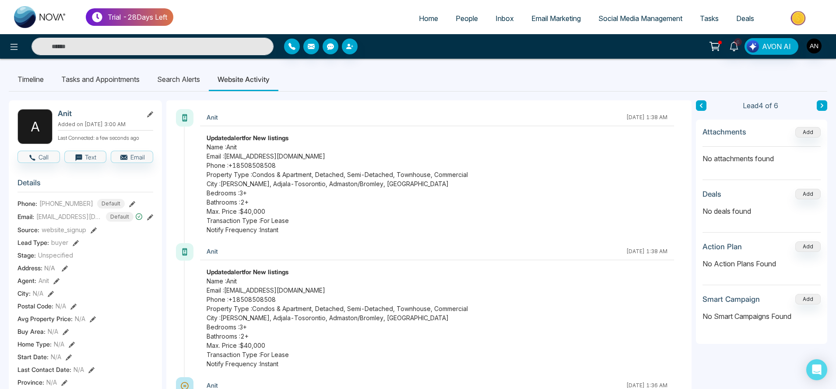
click at [182, 82] on li "Search Alerts" at bounding box center [178, 79] width 60 height 24
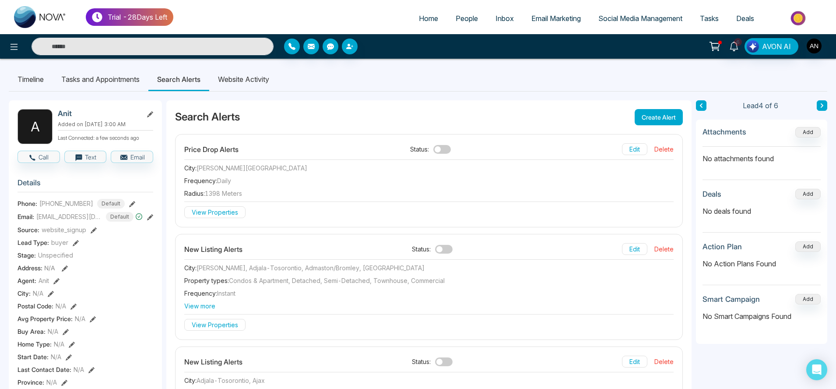
click at [229, 82] on li "Website Activity" at bounding box center [243, 79] width 69 height 24
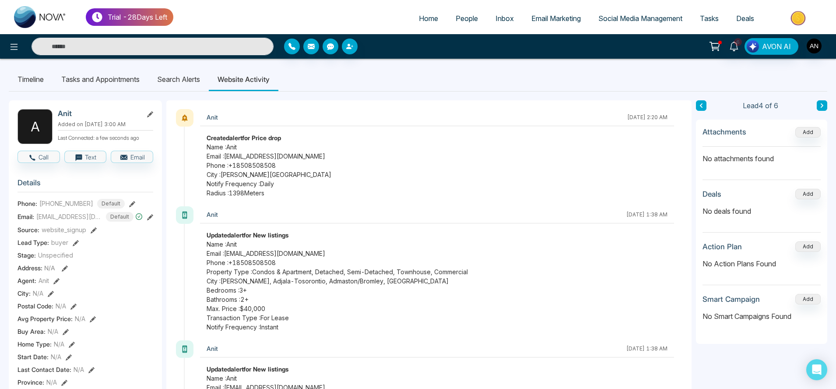
click at [168, 73] on li "Search Alerts" at bounding box center [178, 79] width 60 height 24
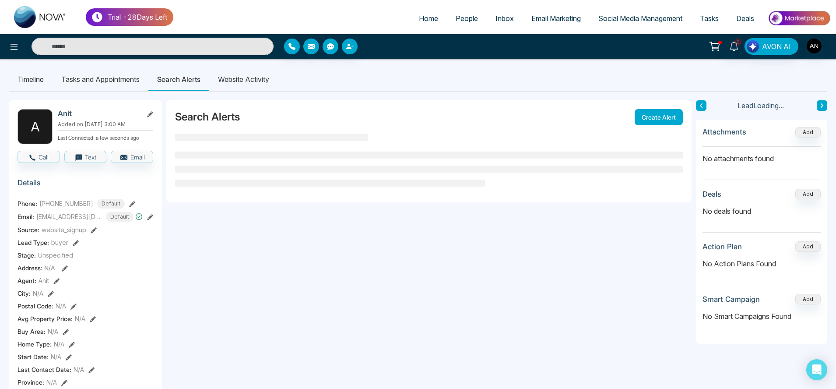
click at [240, 82] on li "Website Activity" at bounding box center [243, 79] width 69 height 24
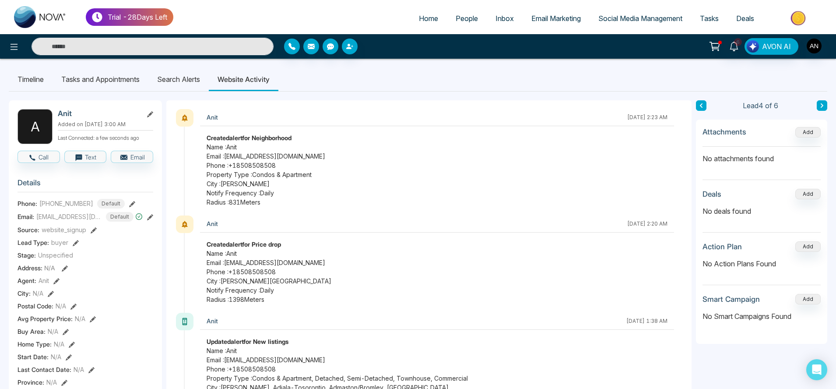
click at [173, 79] on li "Search Alerts" at bounding box center [178, 79] width 60 height 24
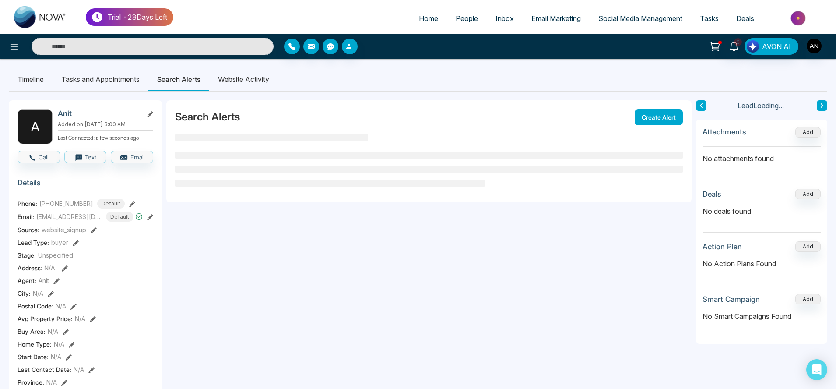
click at [246, 85] on li "Website Activity" at bounding box center [243, 79] width 69 height 24
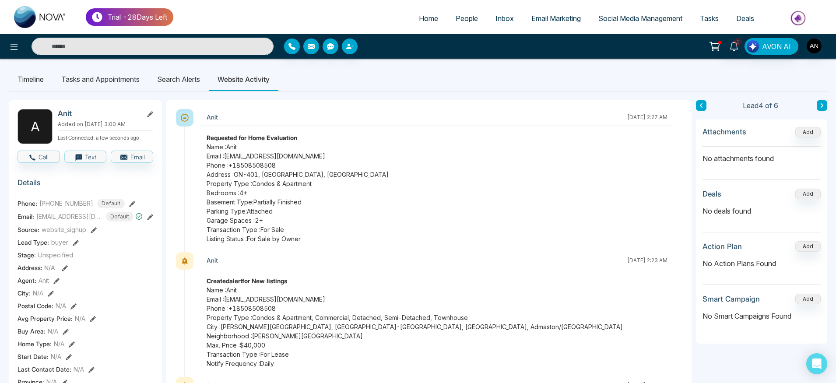
click at [193, 84] on li "Search Alerts" at bounding box center [178, 79] width 60 height 24
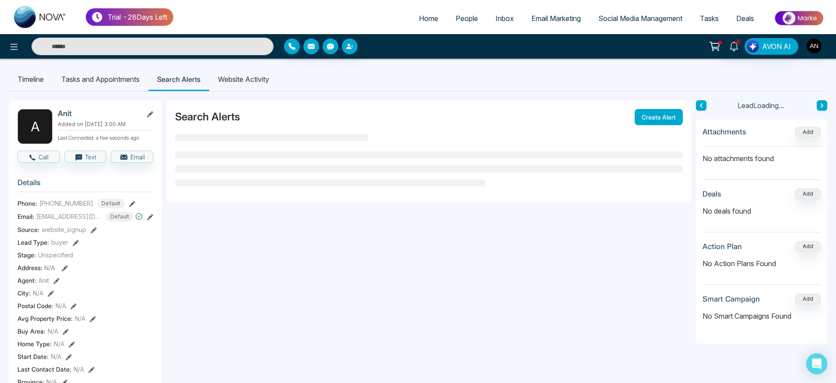
click at [238, 84] on li "Website Activity" at bounding box center [243, 79] width 69 height 24
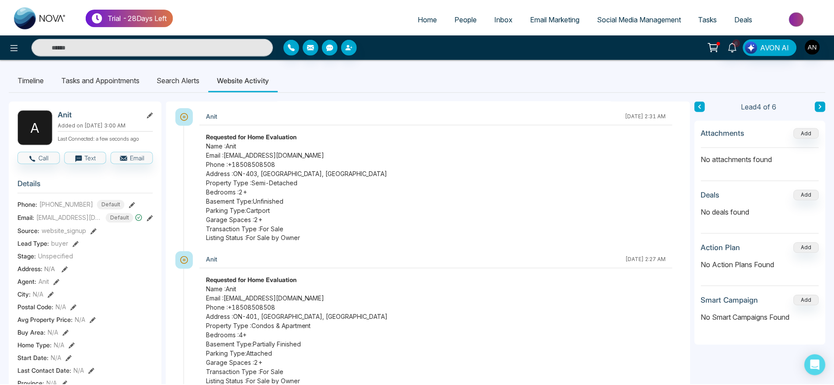
scroll to position [2, 0]
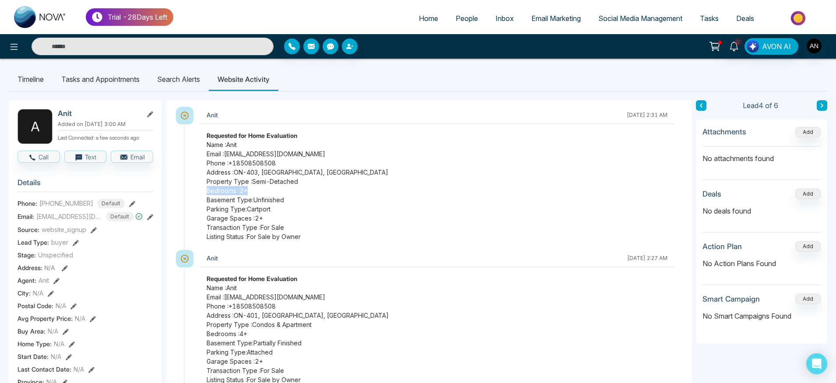
drag, startPoint x: 202, startPoint y: 192, endPoint x: 259, endPoint y: 194, distance: 56.5
click at [259, 194] on div "Requested for Home Evaluation Name : Anit Email : anit@mmnovatech.com Phone : +…" at bounding box center [437, 186] width 474 height 110
click at [390, 185] on span "Property Type : Semi-Detached" at bounding box center [437, 181] width 461 height 9
click at [181, 87] on li "Search Alerts" at bounding box center [178, 79] width 60 height 24
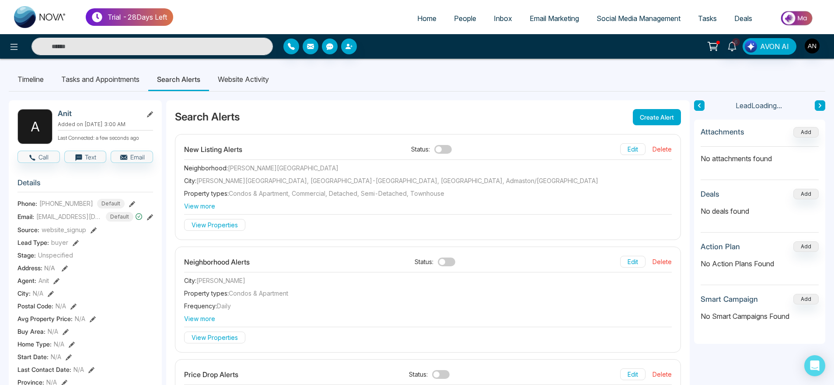
click at [241, 82] on li "Website Activity" at bounding box center [243, 79] width 69 height 24
